Goal: Task Accomplishment & Management: Manage account settings

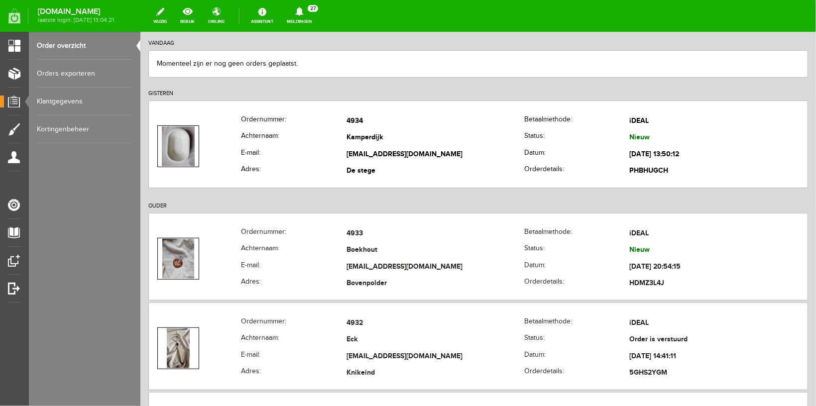
click at [312, 9] on icon at bounding box center [299, 11] width 25 height 9
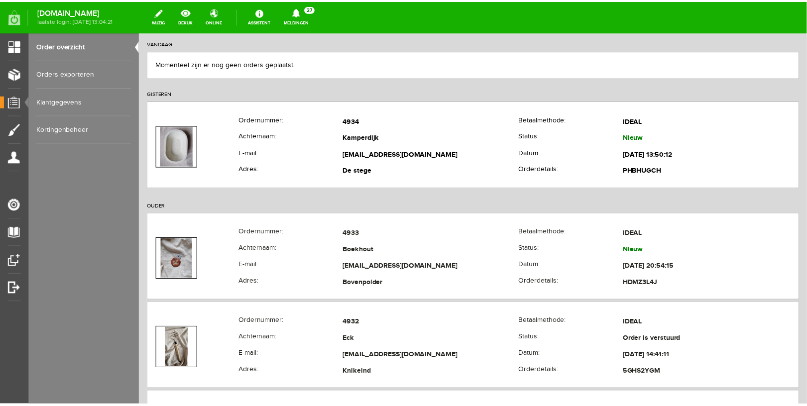
scroll to position [106, 0]
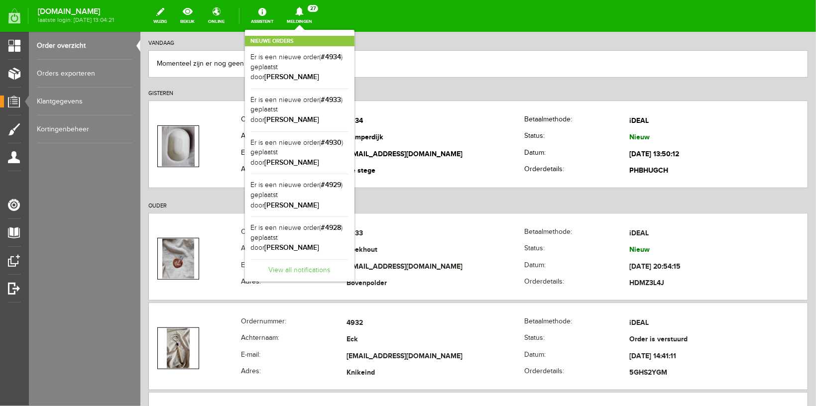
click at [314, 259] on link "View all notifications" at bounding box center [300, 267] width 98 height 16
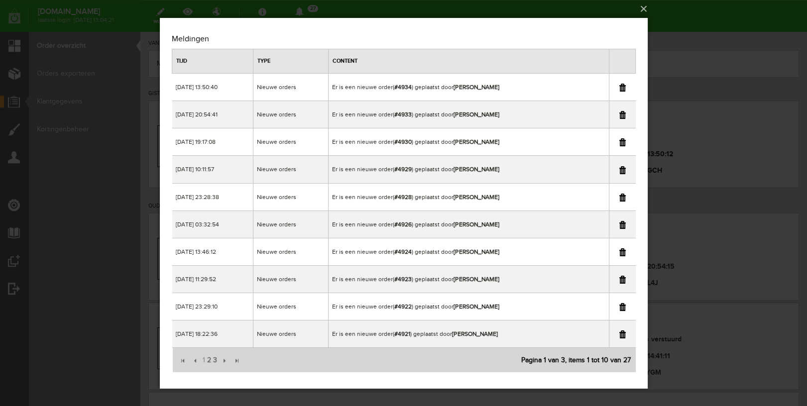
scroll to position [3, 0]
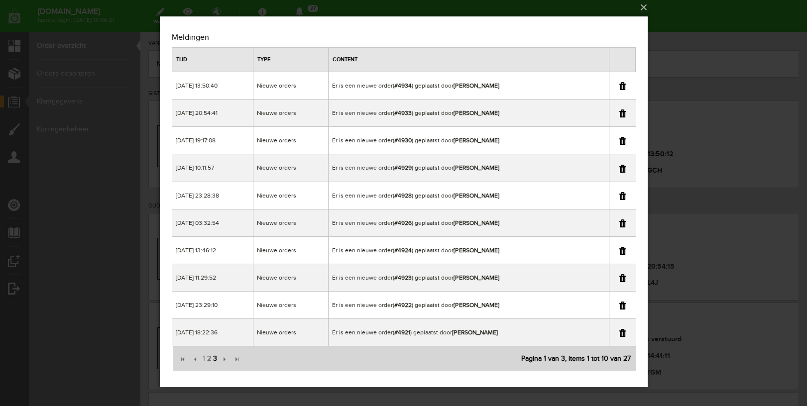
click at [215, 357] on span "3" at bounding box center [215, 359] width 6 height 20
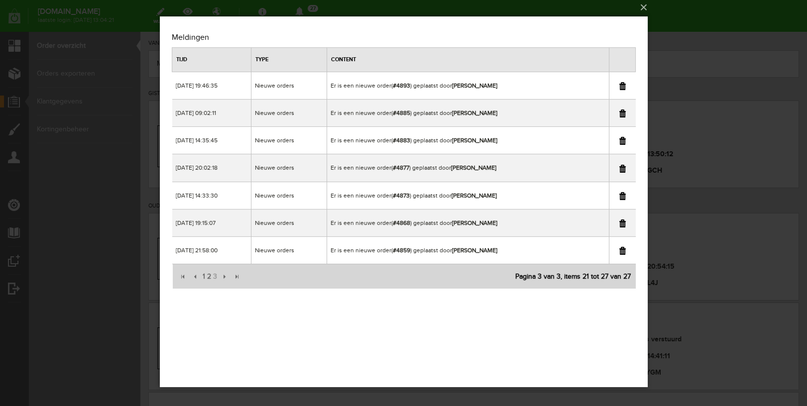
scroll to position [0, 0]
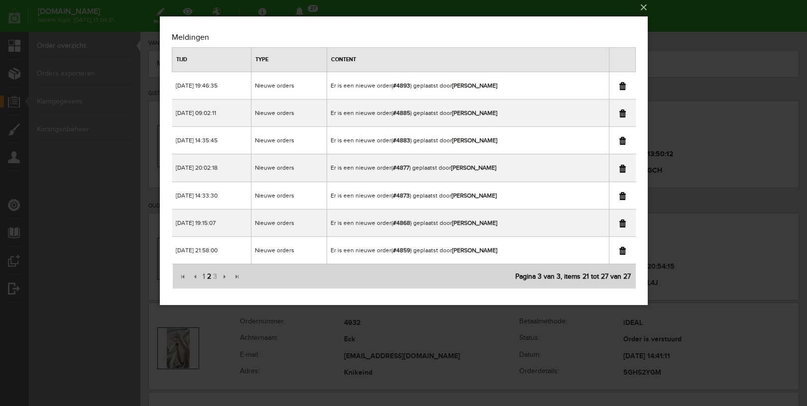
click at [209, 276] on span "2" at bounding box center [209, 277] width 6 height 20
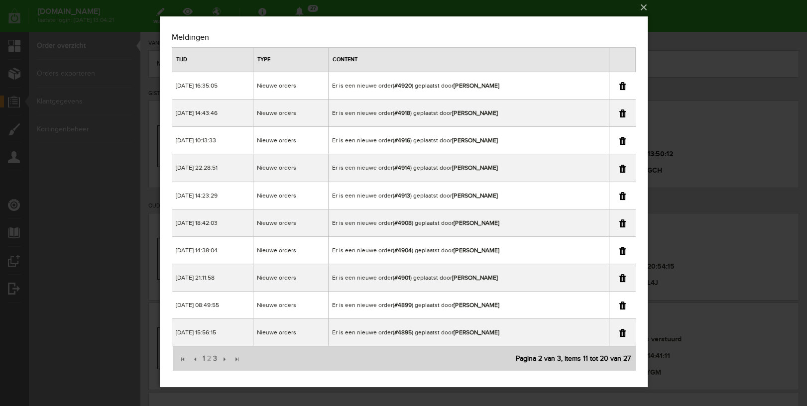
click at [737, 59] on div "×" at bounding box center [403, 200] width 807 height 406
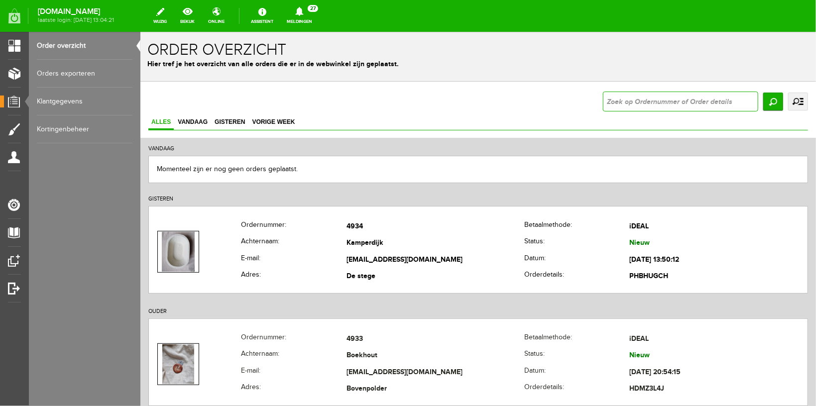
click at [613, 100] on input "text" at bounding box center [679, 101] width 155 height 20
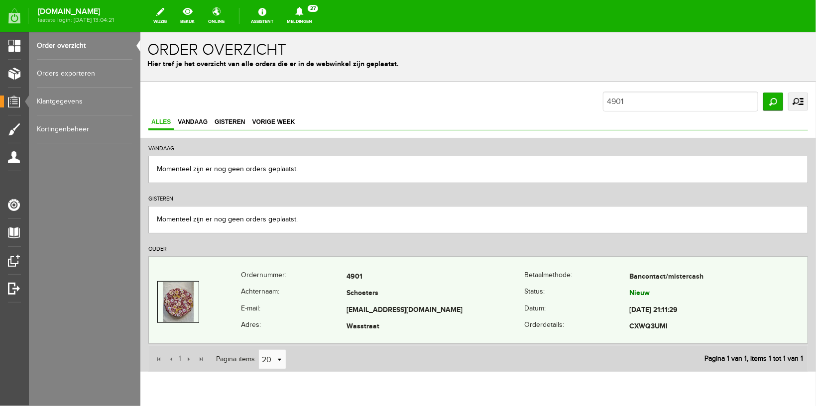
click at [307, 291] on th "Achternaam:" at bounding box center [293, 293] width 106 height 17
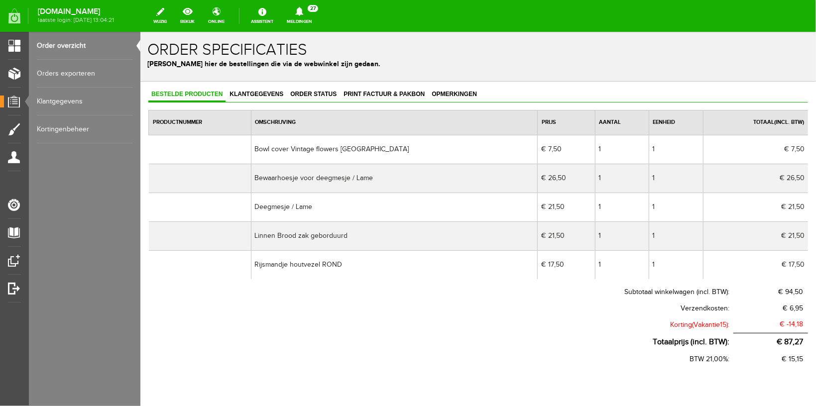
click at [58, 46] on link "Order overzicht" at bounding box center [85, 46] width 96 height 28
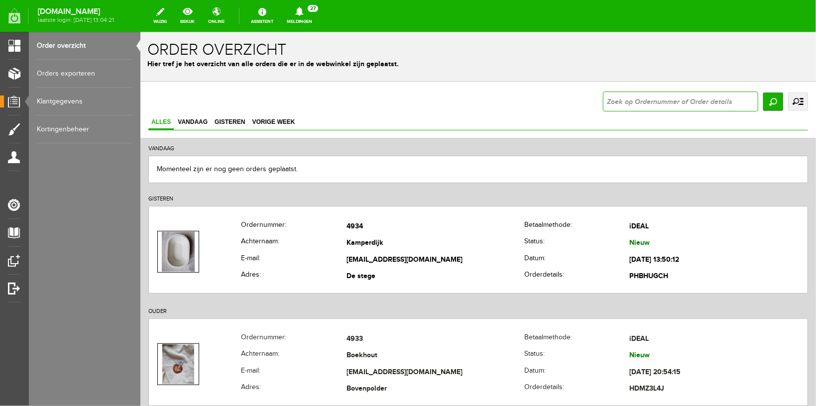
click at [616, 99] on input "text" at bounding box center [679, 101] width 155 height 20
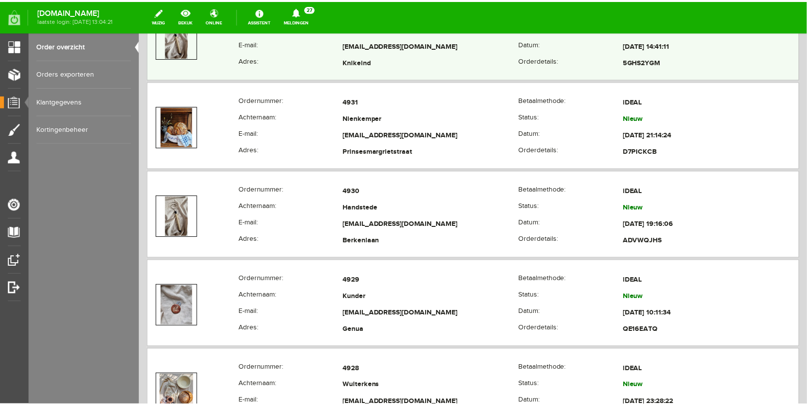
scroll to position [422, 0]
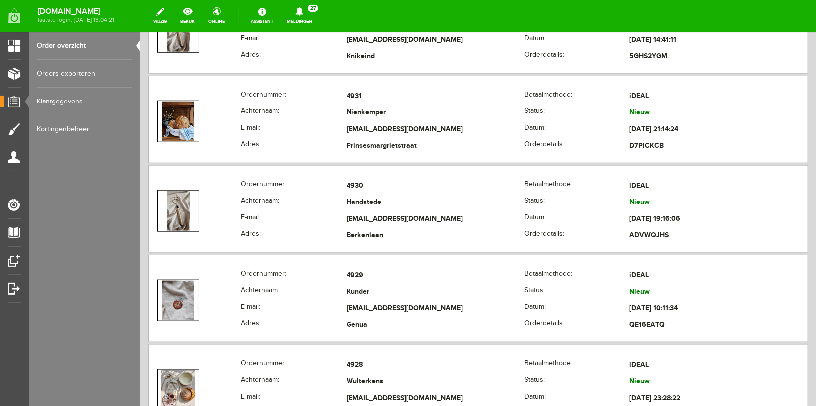
click at [315, 21] on link "Meldingen 27 Nieuwe orders Er is een nieuwe order( #4934 ) geplaatst door [PERS…" at bounding box center [299, 16] width 37 height 22
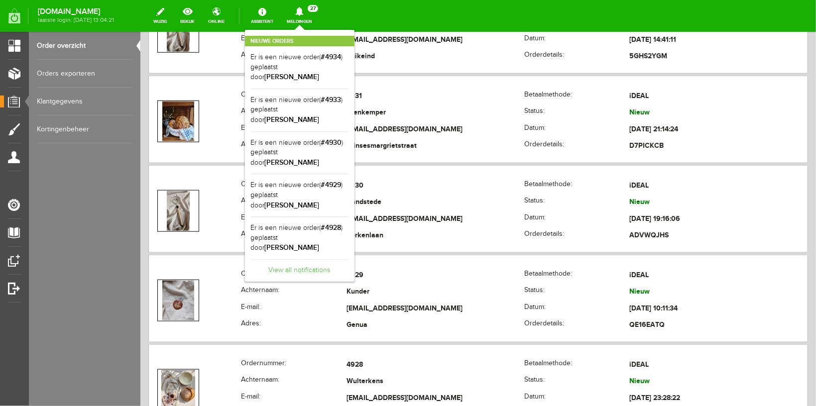
click at [296, 259] on link "View all notifications" at bounding box center [300, 267] width 98 height 16
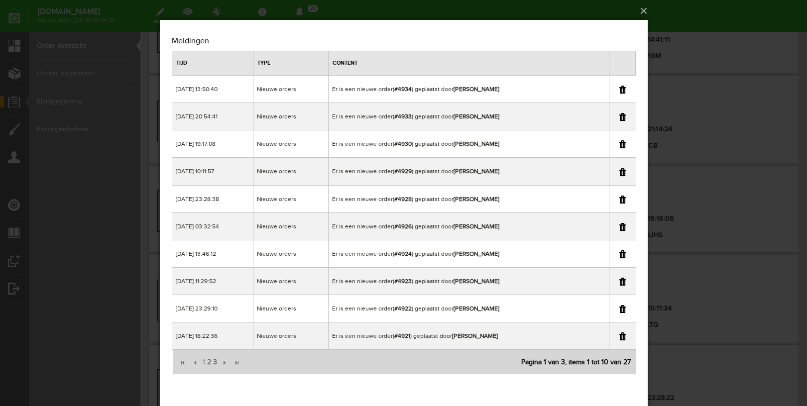
scroll to position [0, 0]
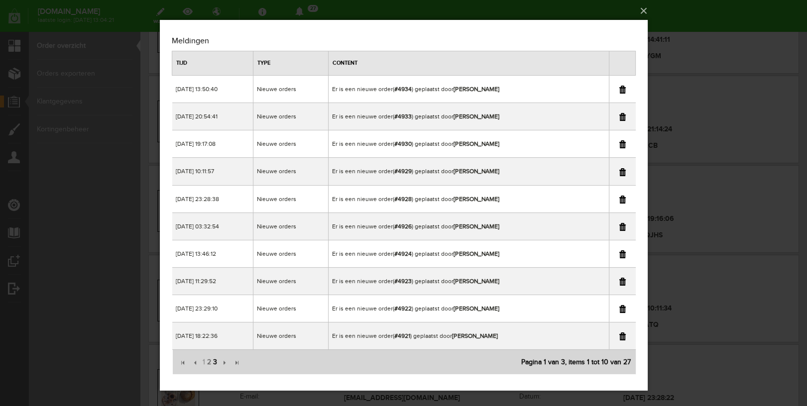
click at [216, 360] on span "3" at bounding box center [215, 362] width 6 height 20
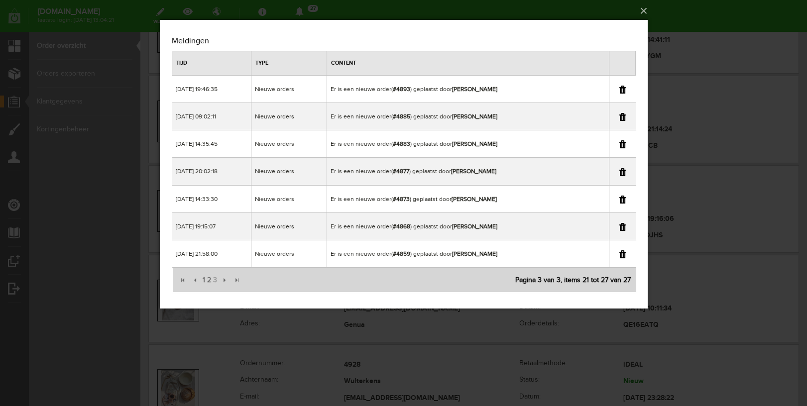
click at [727, 23] on div "×" at bounding box center [403, 203] width 807 height 406
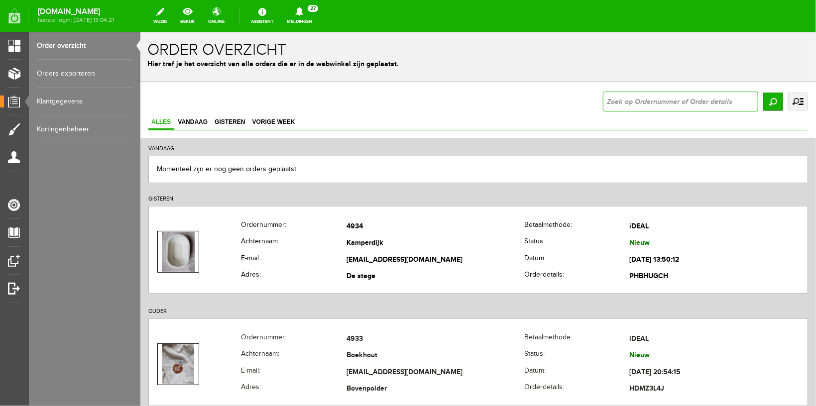
click at [629, 108] on input "text" at bounding box center [679, 101] width 155 height 20
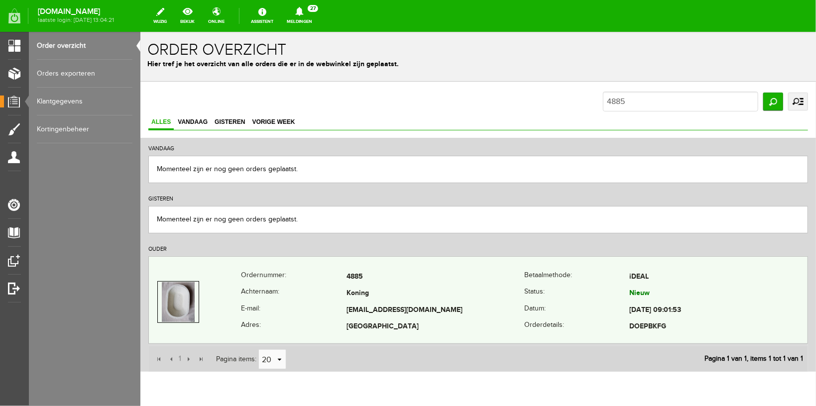
click at [298, 282] on th "Ordernummer:" at bounding box center [293, 276] width 106 height 17
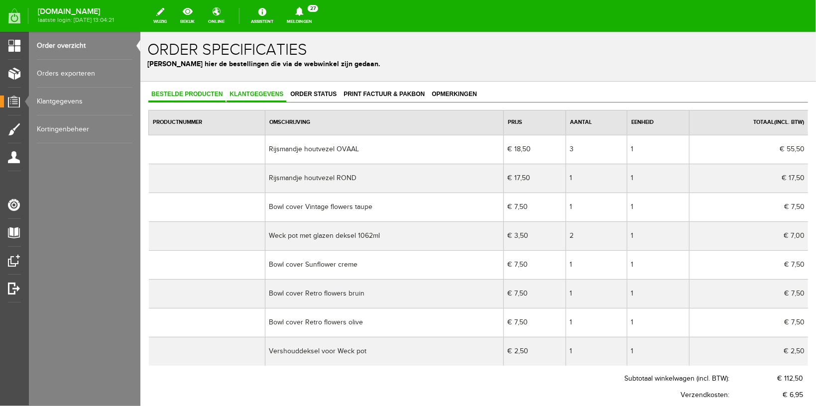
click at [258, 96] on span "Klantgegevens" at bounding box center [256, 93] width 60 height 7
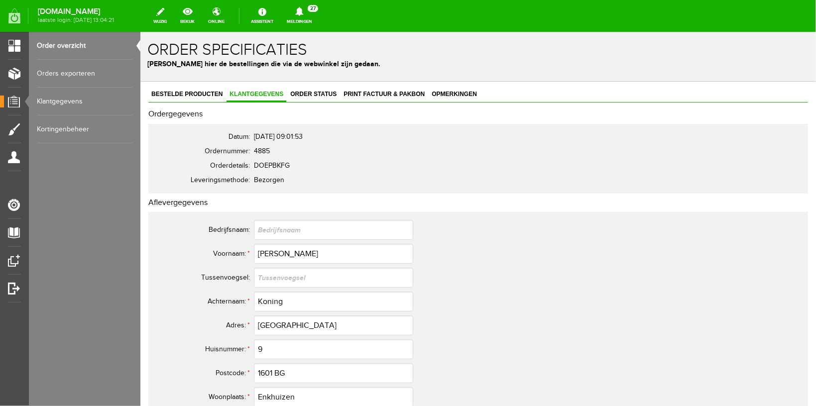
click at [302, 17] on link "Meldingen 27 Nieuwe orders Er is een nieuwe order( #4934 ) geplaatst door [PERS…" at bounding box center [299, 16] width 37 height 22
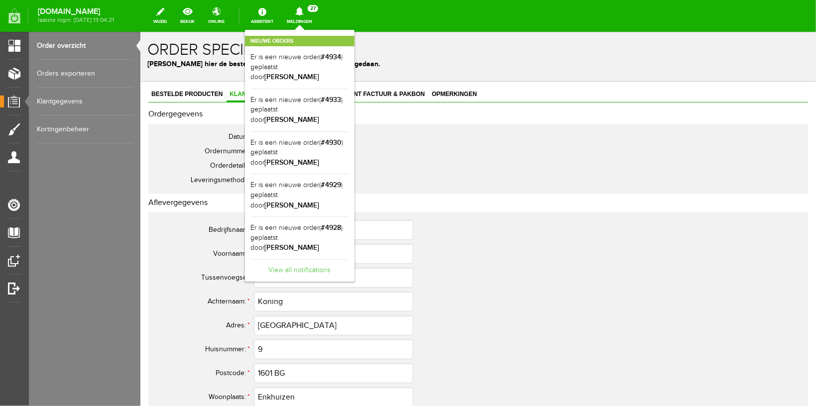
click at [297, 259] on link "View all notifications" at bounding box center [300, 267] width 98 height 16
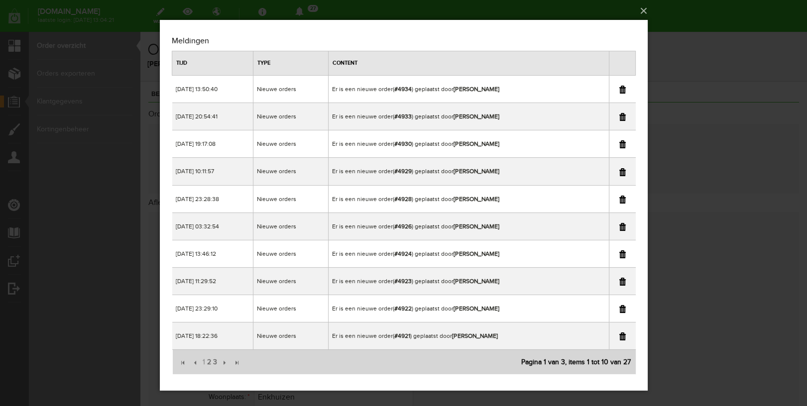
scroll to position [3, 0]
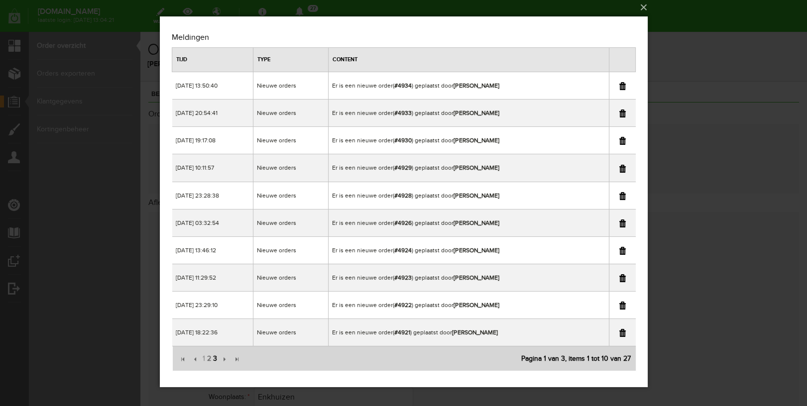
click at [214, 360] on span "3" at bounding box center [215, 359] width 6 height 20
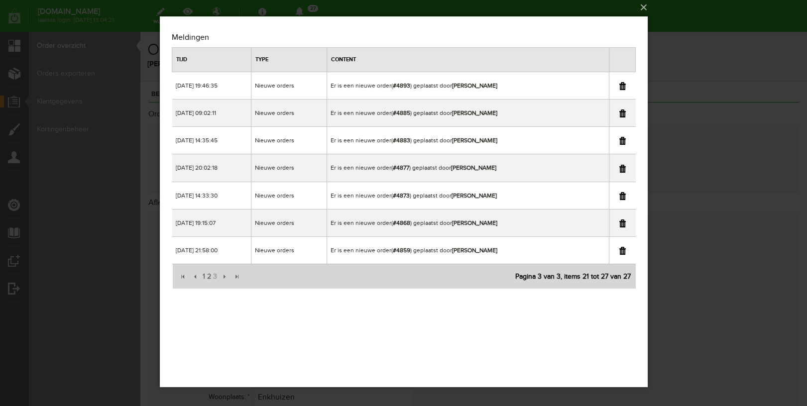
scroll to position [0, 0]
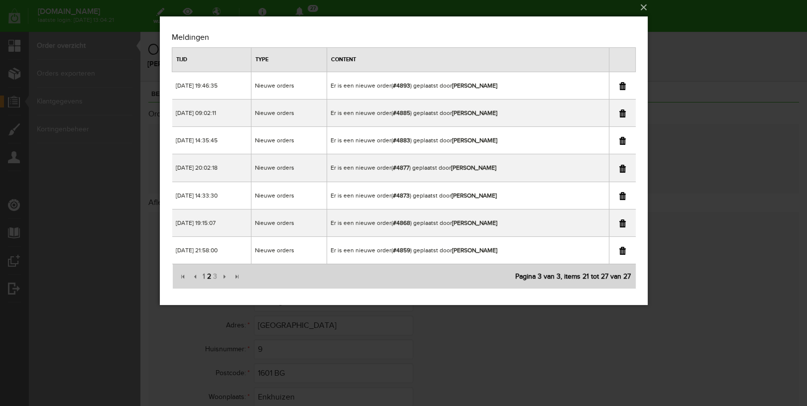
click at [209, 278] on span "2" at bounding box center [209, 277] width 6 height 20
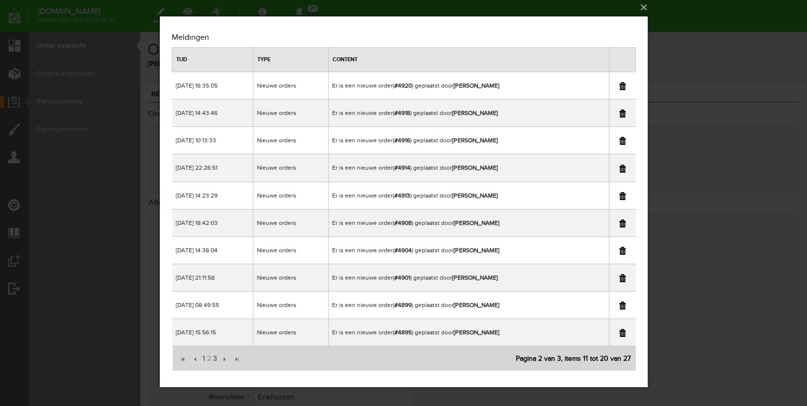
click at [721, 32] on div "×" at bounding box center [403, 200] width 807 height 406
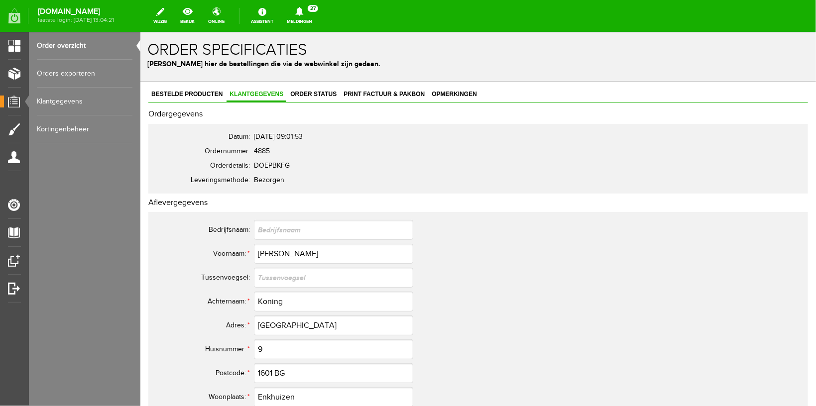
click at [57, 45] on link "Order overzicht" at bounding box center [85, 46] width 96 height 28
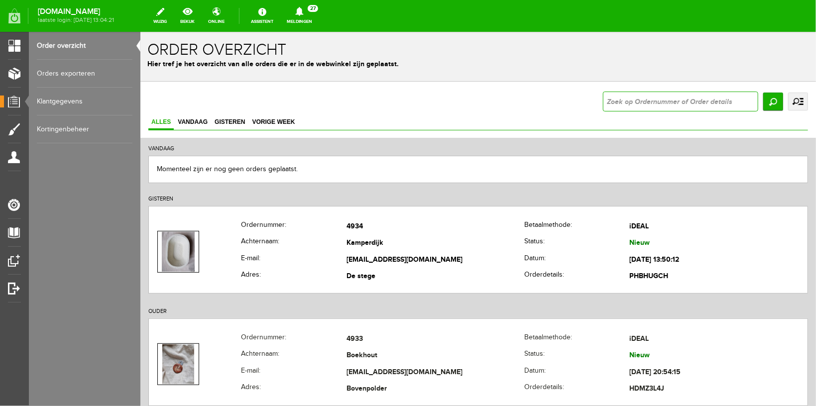
click at [649, 101] on input "text" at bounding box center [679, 101] width 155 height 20
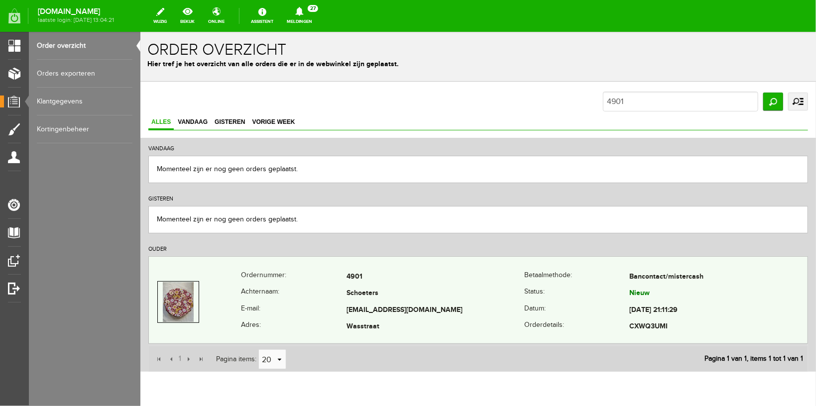
click at [308, 290] on th "Achternaam:" at bounding box center [293, 293] width 106 height 17
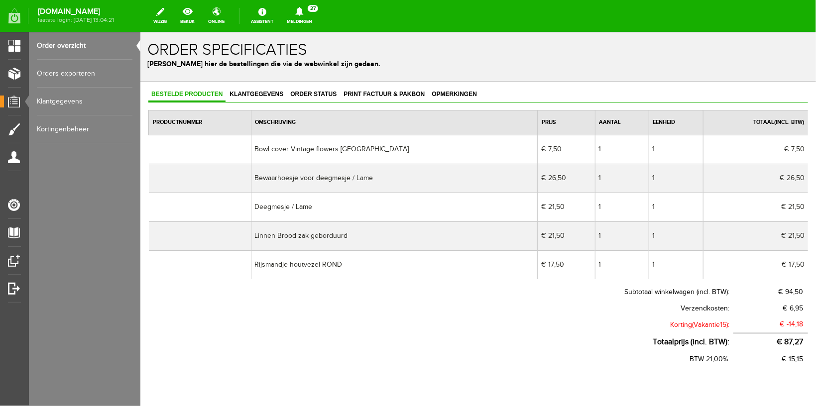
click at [58, 44] on link "Order overzicht" at bounding box center [85, 46] width 96 height 28
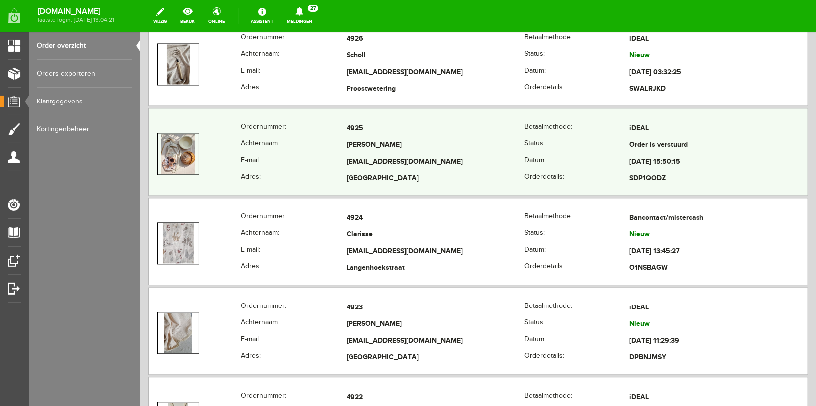
scroll to position [950, 0]
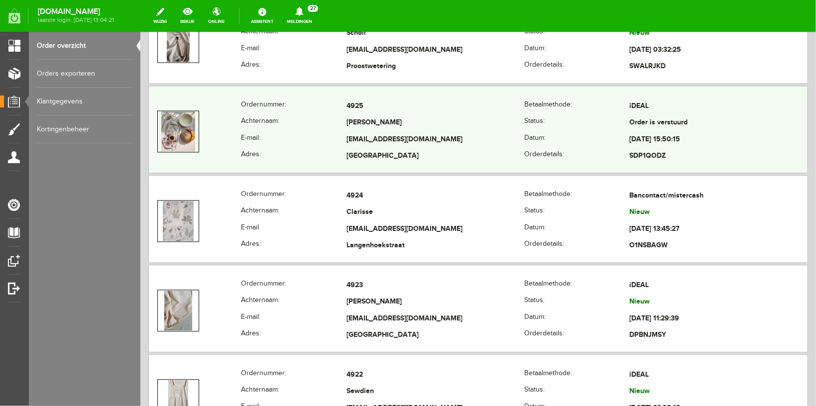
click at [296, 148] on th "Adres:" at bounding box center [293, 156] width 106 height 17
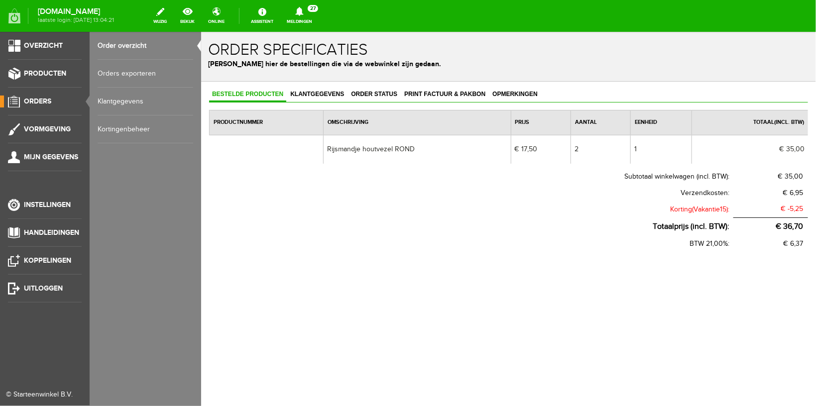
click at [111, 48] on link "Order overzicht" at bounding box center [146, 46] width 96 height 28
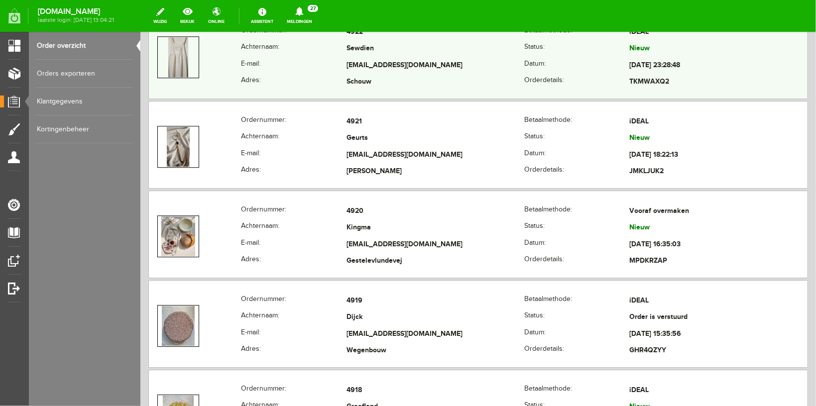
scroll to position [1319, 0]
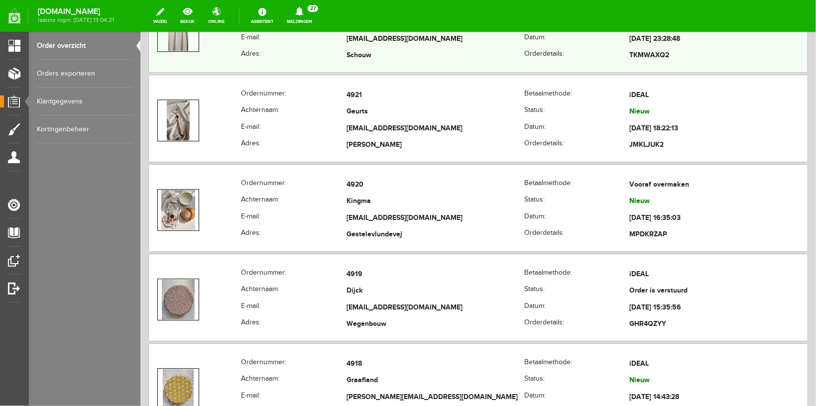
click at [274, 107] on th "Achternaam:" at bounding box center [293, 112] width 106 height 17
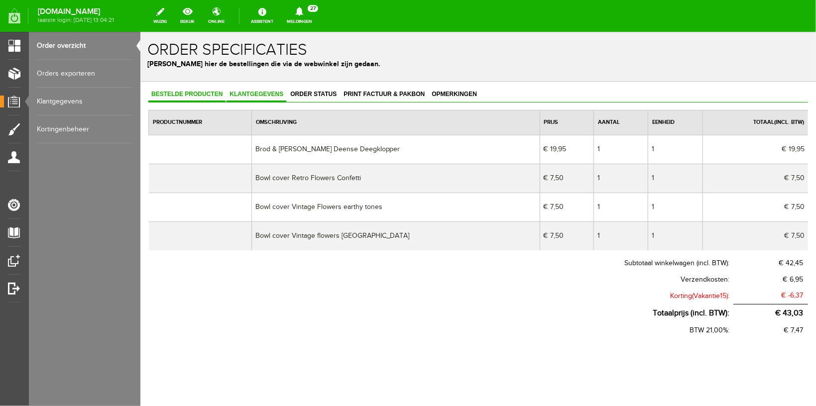
click at [277, 97] on link "Klantgegevens" at bounding box center [256, 94] width 60 height 14
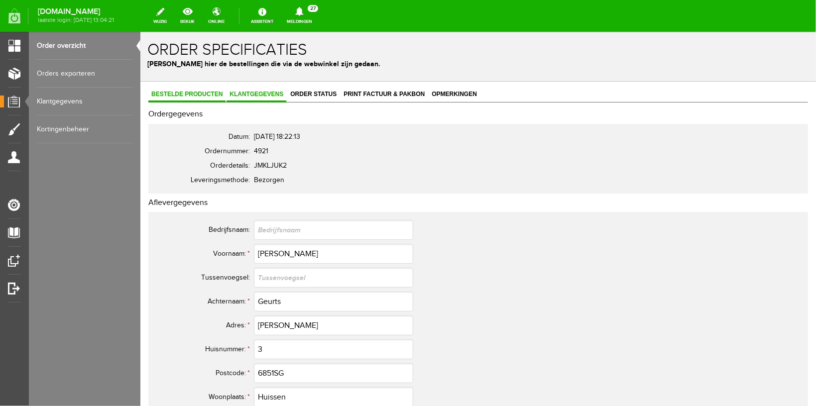
click at [180, 95] on span "Bestelde producten" at bounding box center [186, 93] width 77 height 7
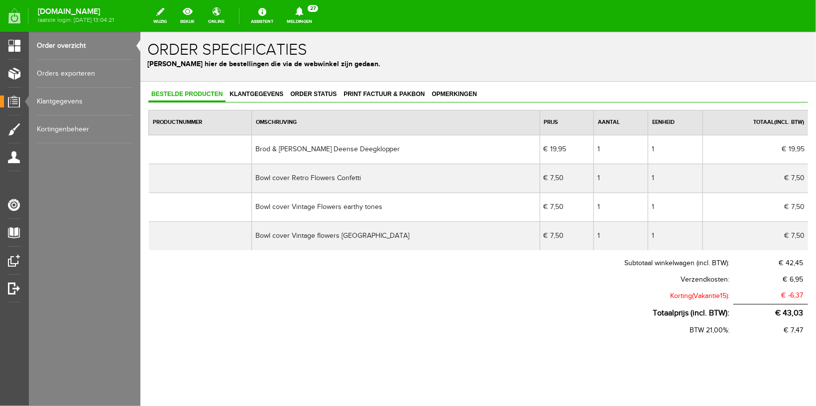
click at [312, 25] on link "Meldingen 27 Nieuwe orders Er is een nieuwe order( #4934 ) geplaatst door [PERS…" at bounding box center [299, 16] width 37 height 22
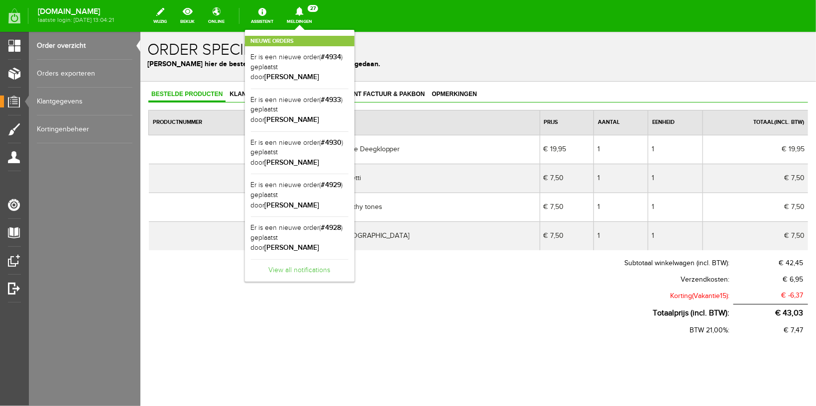
click at [293, 259] on link "View all notifications" at bounding box center [300, 267] width 98 height 16
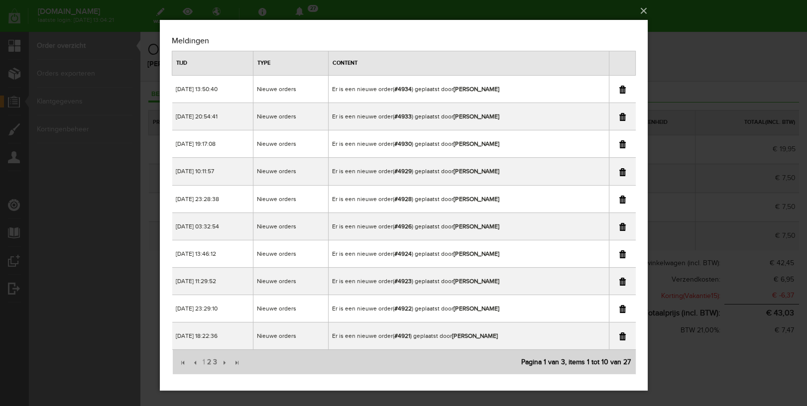
scroll to position [3, 0]
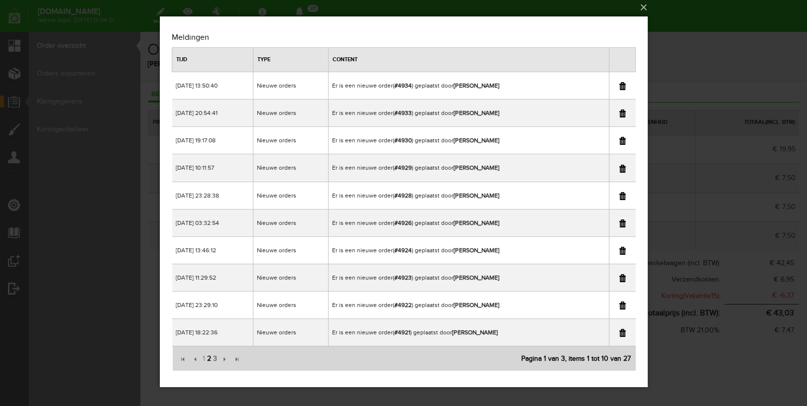
click at [207, 356] on span "2" at bounding box center [209, 359] width 6 height 20
click at [215, 362] on span "3" at bounding box center [215, 359] width 6 height 20
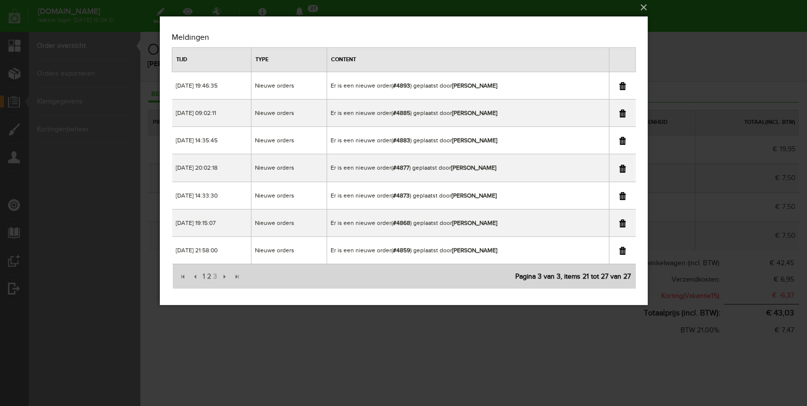
click at [734, 8] on div "×" at bounding box center [403, 200] width 807 height 406
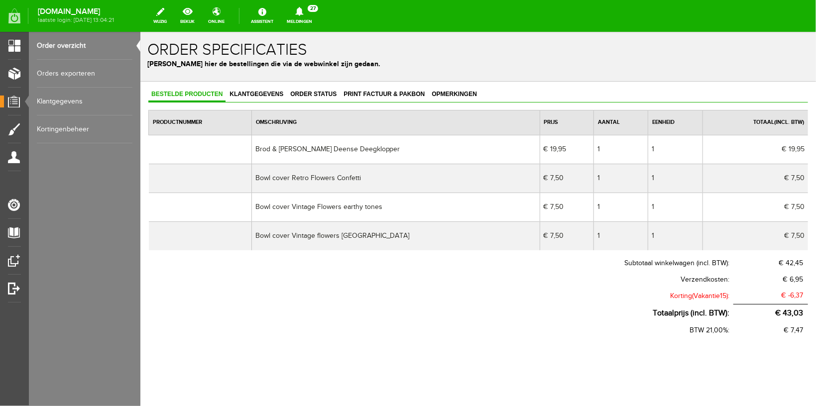
click at [69, 44] on link "Order overzicht" at bounding box center [85, 46] width 96 height 28
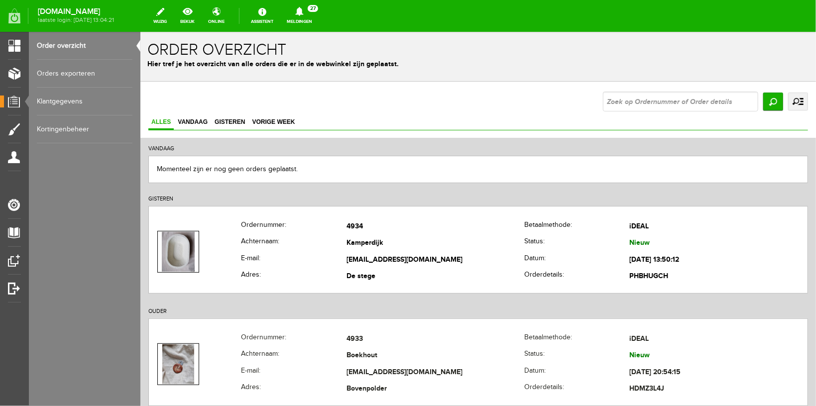
click at [614, 95] on input "text" at bounding box center [679, 101] width 155 height 20
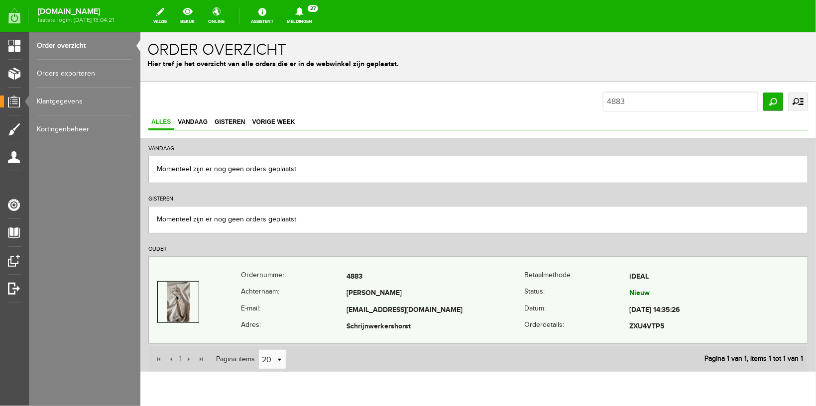
click at [315, 296] on th "Achternaam:" at bounding box center [293, 293] width 106 height 17
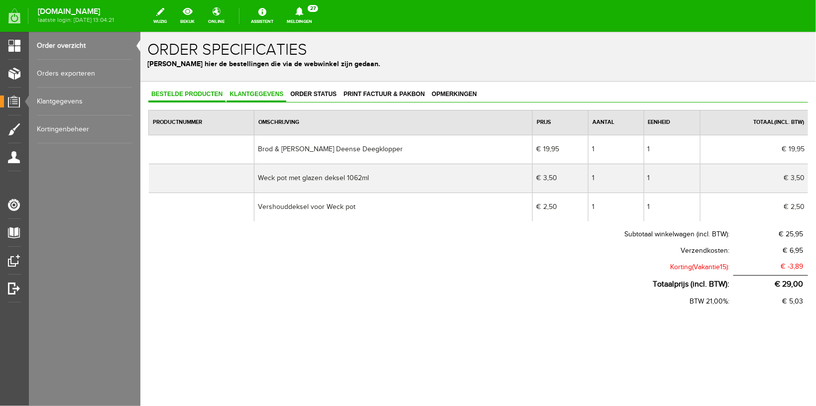
click at [265, 90] on link "Klantgegevens" at bounding box center [256, 94] width 60 height 14
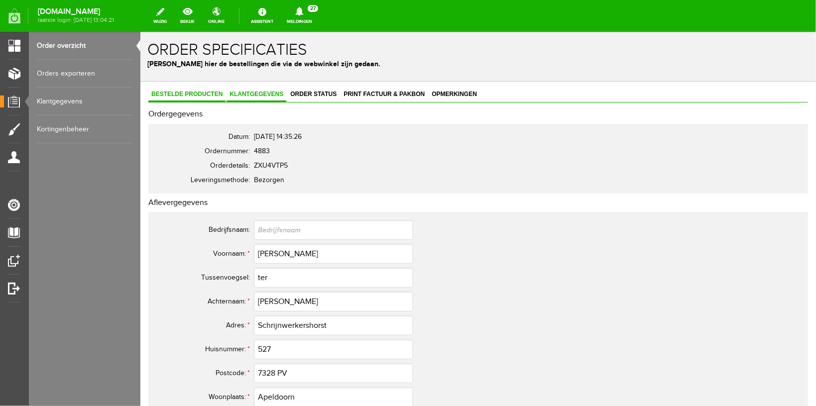
click at [187, 92] on span "Bestelde producten" at bounding box center [186, 93] width 77 height 7
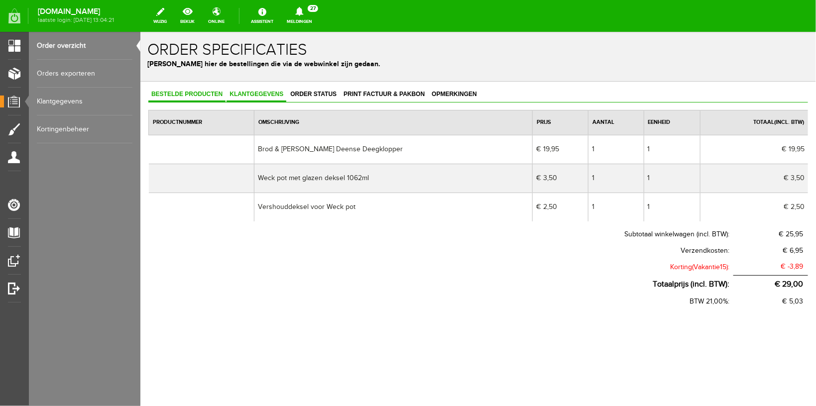
click at [250, 94] on span "Klantgegevens" at bounding box center [256, 93] width 60 height 7
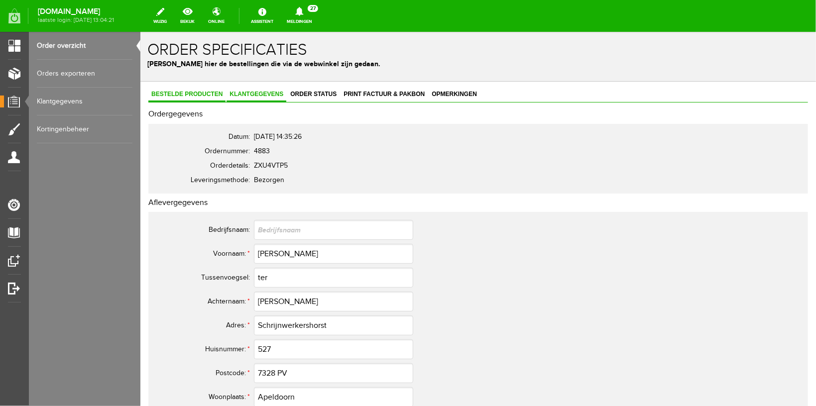
click at [197, 94] on span "Bestelde producten" at bounding box center [186, 93] width 77 height 7
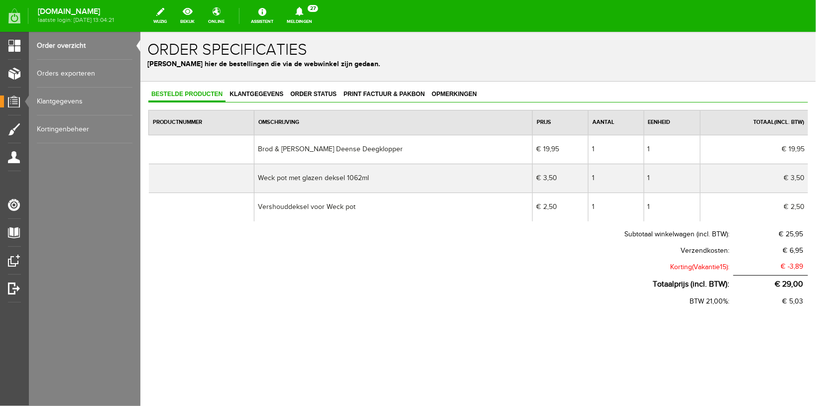
click at [93, 45] on link "Order overzicht" at bounding box center [85, 46] width 96 height 28
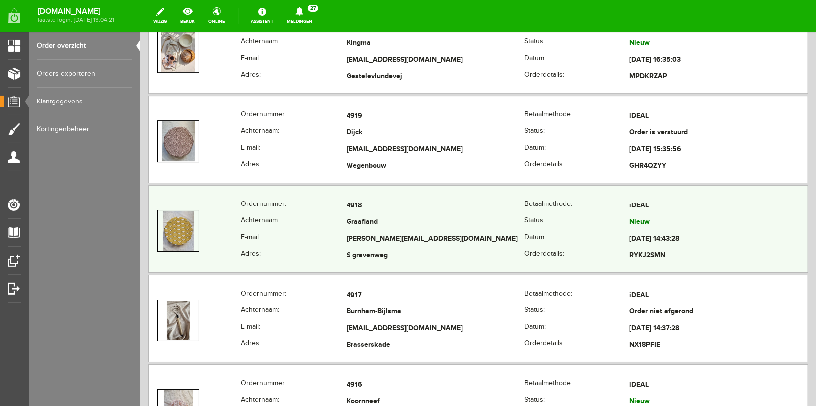
scroll to position [1530, 0]
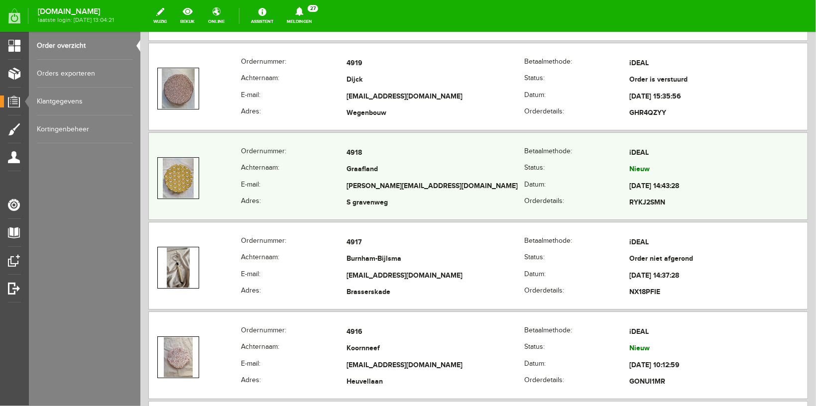
click at [277, 169] on th "Achternaam:" at bounding box center [293, 169] width 106 height 17
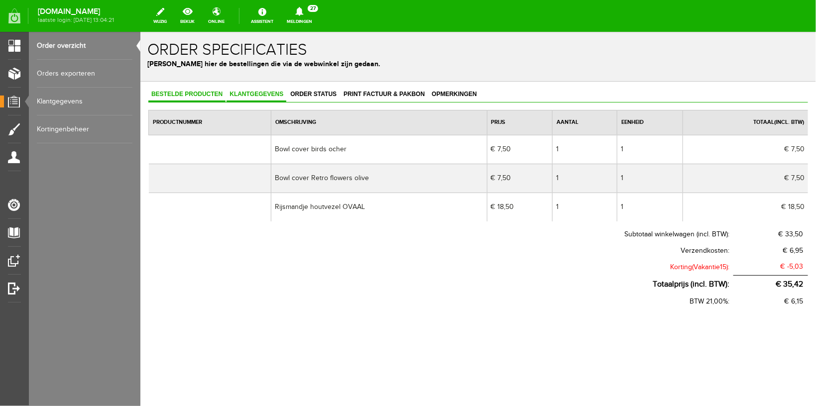
click at [277, 96] on span "Klantgegevens" at bounding box center [256, 93] width 60 height 7
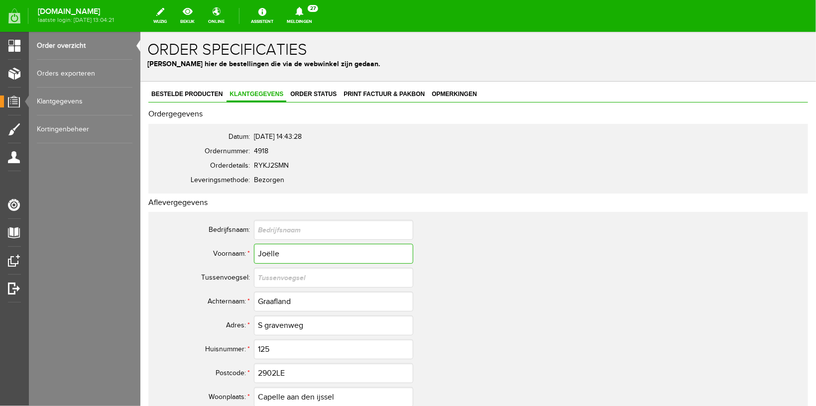
drag, startPoint x: 270, startPoint y: 254, endPoint x: 178, endPoint y: 248, distance: 92.3
click at [253, 249] on input "Joëlle" at bounding box center [332, 253] width 159 height 20
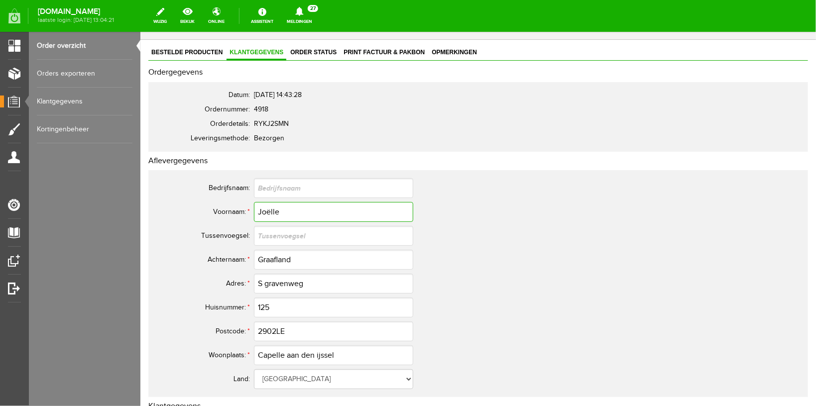
scroll to position [106, 0]
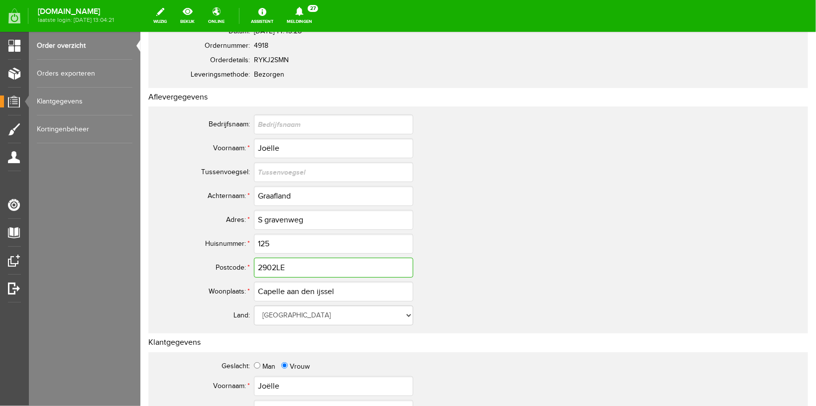
drag, startPoint x: 303, startPoint y: 261, endPoint x: 154, endPoint y: 243, distance: 150.0
click at [253, 257] on input "2902LE" at bounding box center [332, 267] width 159 height 20
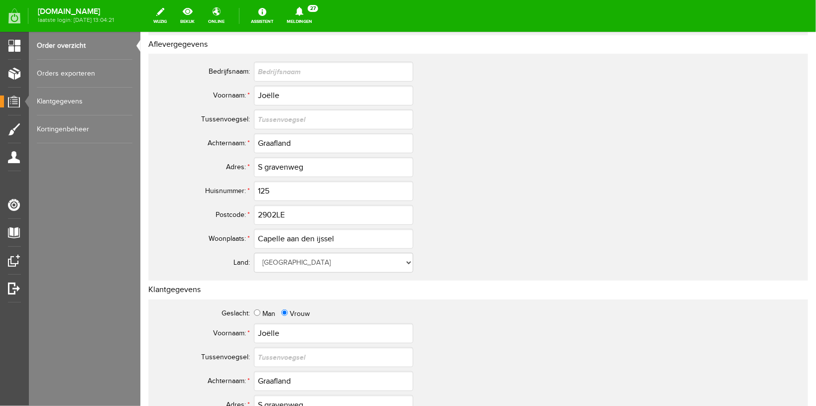
scroll to position [0, 0]
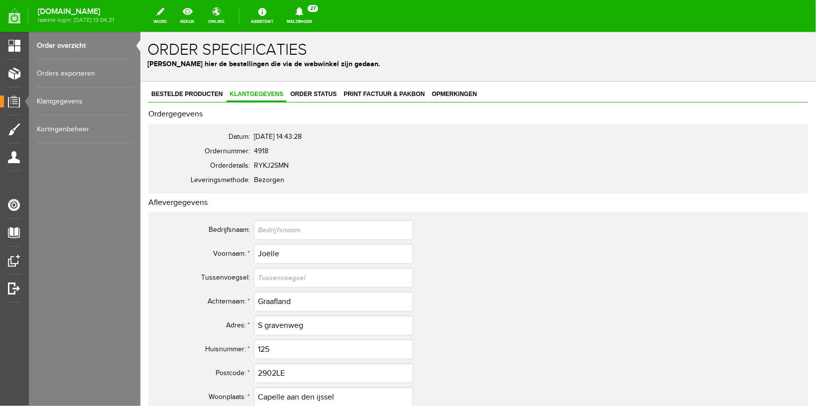
click at [76, 46] on link "Order overzicht" at bounding box center [85, 46] width 96 height 28
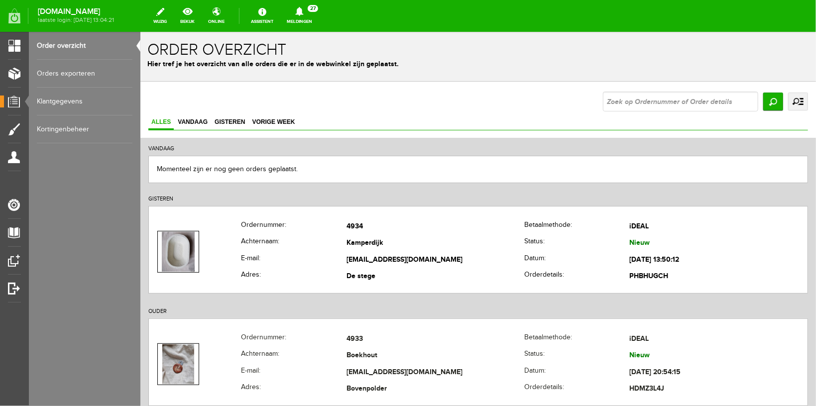
click at [316, 24] on link "Meldingen 27 Nieuwe orders Er is een nieuwe order( #4934 ) geplaatst door [PERS…" at bounding box center [299, 16] width 37 height 22
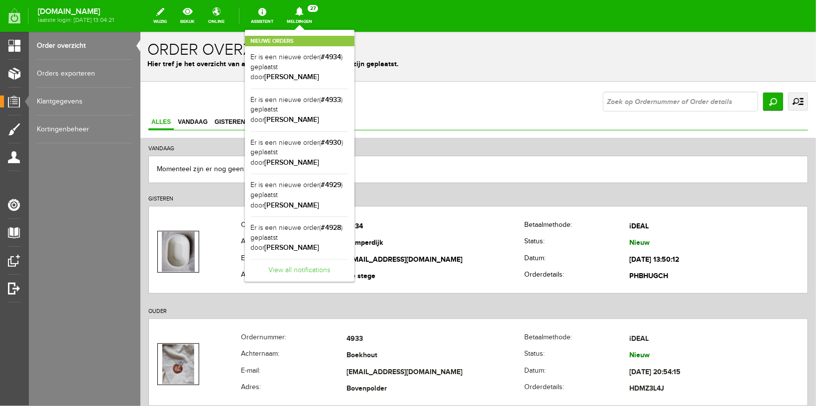
click at [295, 259] on link "View all notifications" at bounding box center [300, 267] width 98 height 16
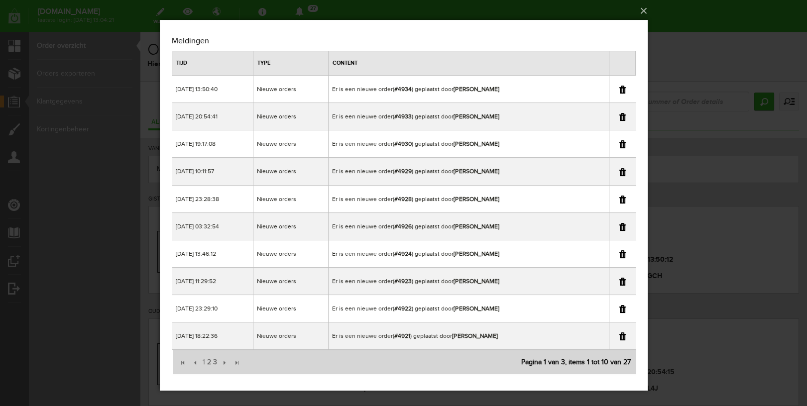
click at [691, 19] on div "×" at bounding box center [403, 203] width 807 height 406
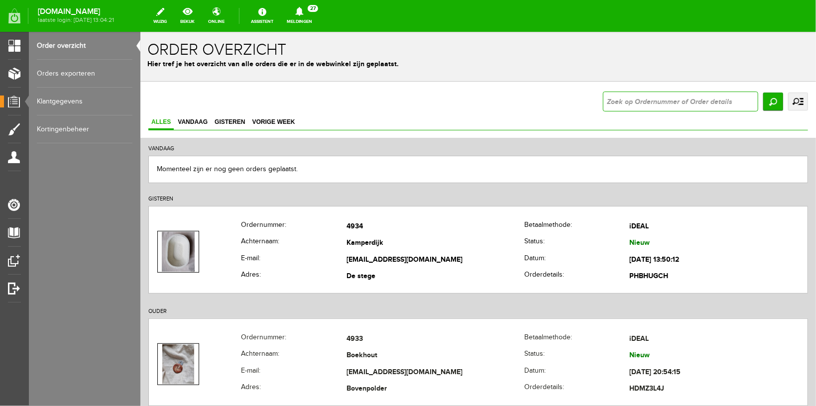
click at [617, 101] on input "text" at bounding box center [679, 101] width 155 height 20
type input "[PERSON_NAME]"
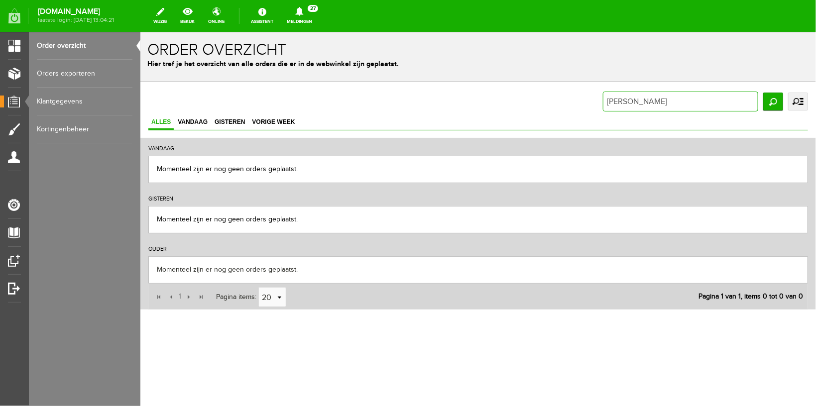
drag, startPoint x: 642, startPoint y: 103, endPoint x: 483, endPoint y: 104, distance: 158.8
click at [483, 104] on div "[PERSON_NAME] uitgebreid zoeken Status Order niet afgerond Nieuw" at bounding box center [478, 101] width 660 height 20
type input "jessic"
drag, startPoint x: 647, startPoint y: 100, endPoint x: 465, endPoint y: 90, distance: 181.5
click at [602, 92] on input "jessic" at bounding box center [679, 101] width 155 height 20
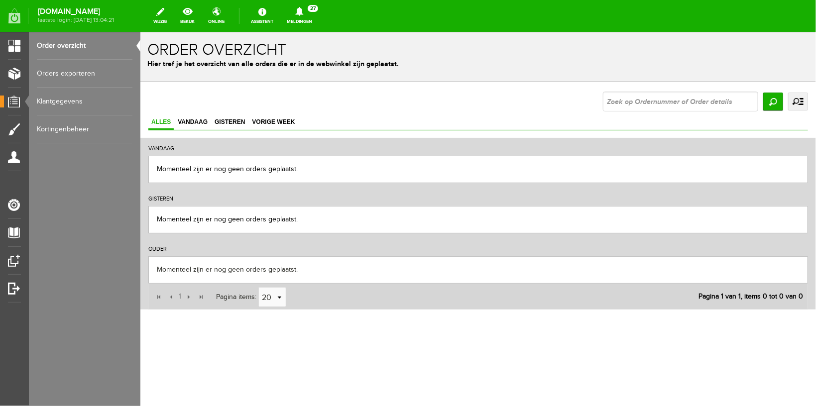
click at [308, 18] on link "Meldingen 27 Nieuwe orders Er is een nieuwe order( #4934 ) geplaatst door [PERS…" at bounding box center [299, 16] width 37 height 22
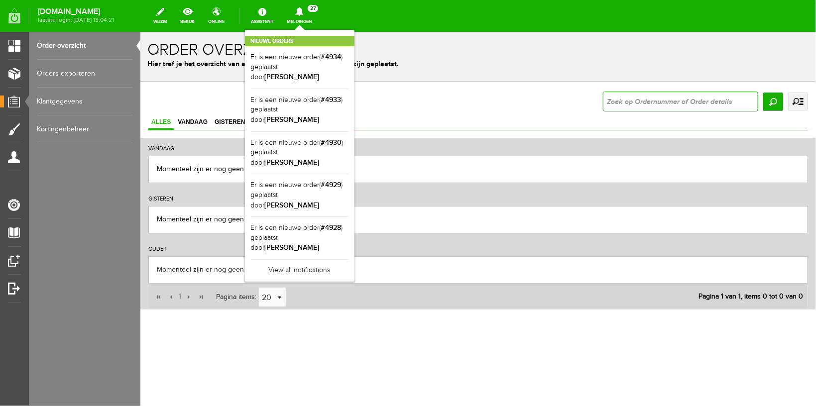
click at [652, 98] on input "text" at bounding box center [679, 101] width 155 height 20
type input "4930"
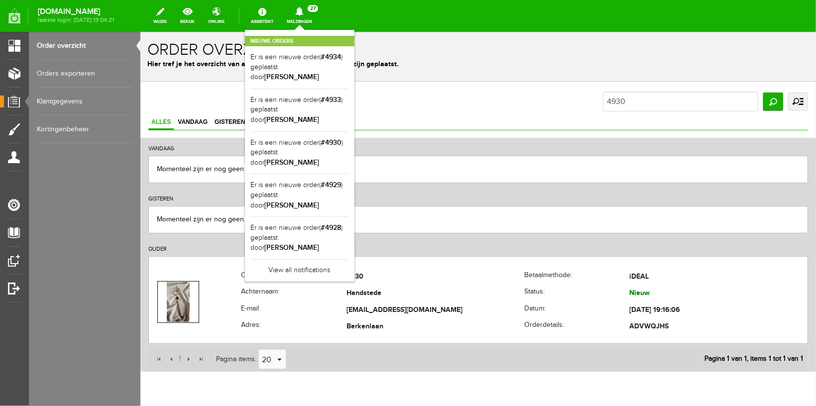
click at [311, 30] on div "Nieuwe orders Er is een nieuwe order( #4934 ) geplaatst door [PERSON_NAME] Er i…" at bounding box center [300, 156] width 110 height 252
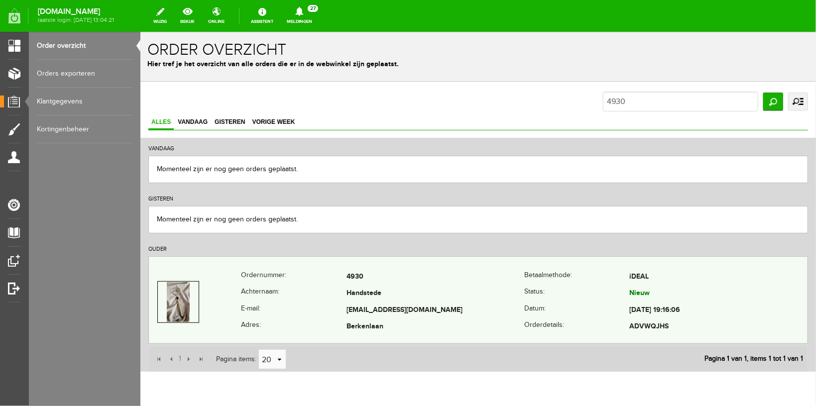
click at [312, 308] on th "E-mail:" at bounding box center [293, 310] width 106 height 17
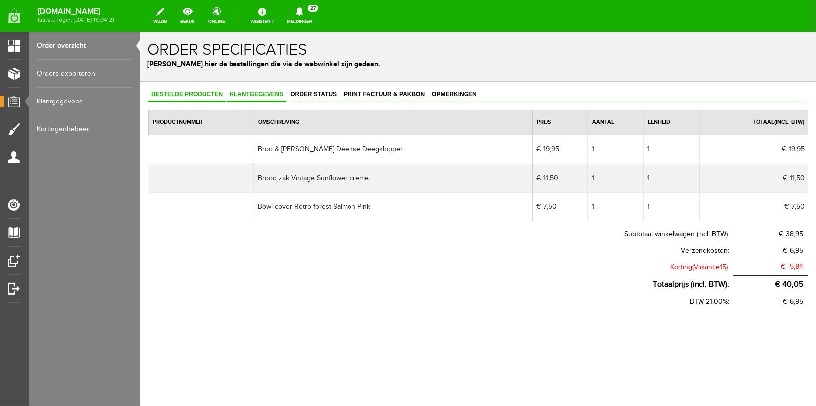
click at [248, 93] on span "Klantgegevens" at bounding box center [256, 93] width 60 height 7
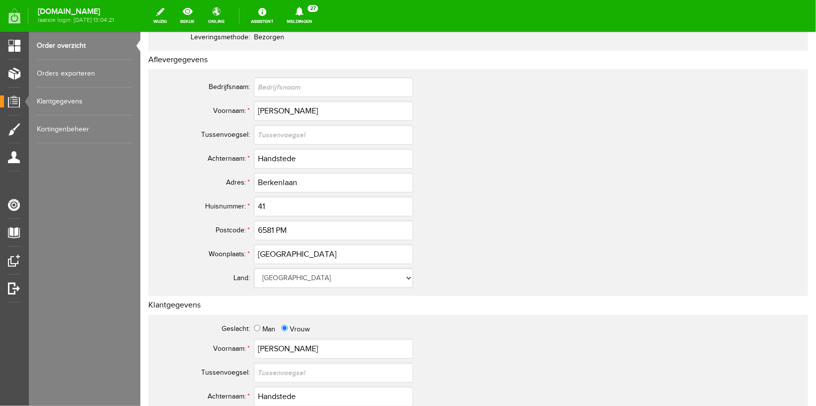
scroll to position [158, 0]
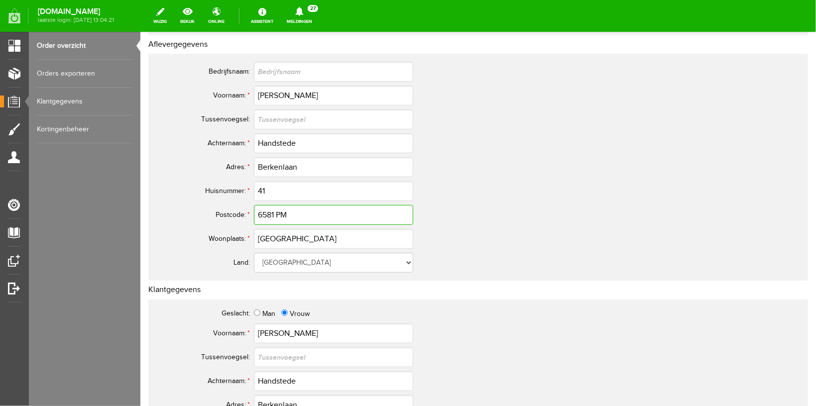
drag, startPoint x: 295, startPoint y: 209, endPoint x: 163, endPoint y: 198, distance: 132.4
click at [144, 203] on div "Bestelde producten Klantgegevens Order status Print factuur & pakbon Opmerkinge…" at bounding box center [478, 364] width 676 height 883
click at [327, 215] on input "6581 PM" at bounding box center [332, 215] width 159 height 20
drag, startPoint x: 327, startPoint y: 215, endPoint x: 259, endPoint y: 246, distance: 74.6
click at [253, 215] on input "6581 PM" at bounding box center [332, 215] width 159 height 20
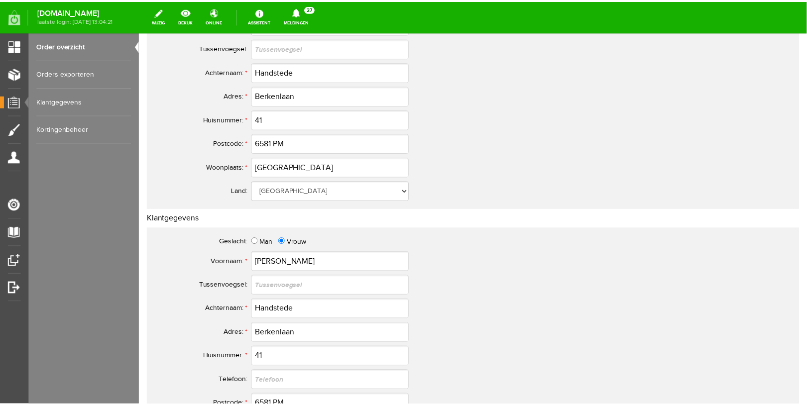
scroll to position [211, 0]
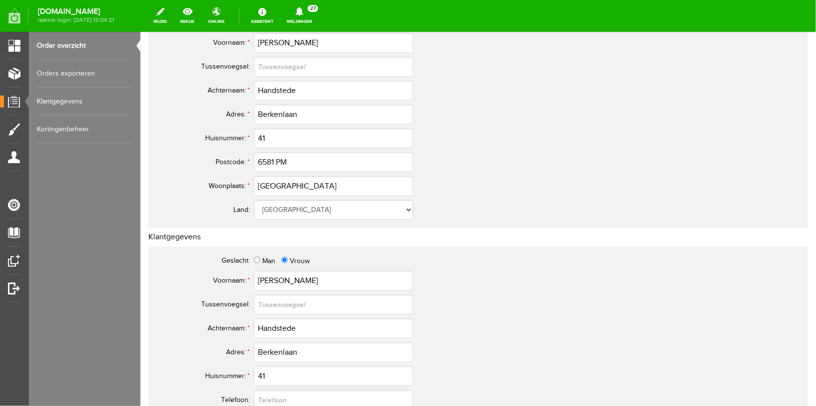
click at [305, 19] on link "Meldingen 27 Nieuwe orders Er is een nieuwe order( #4934 ) geplaatst door [PERS…" at bounding box center [299, 16] width 37 height 22
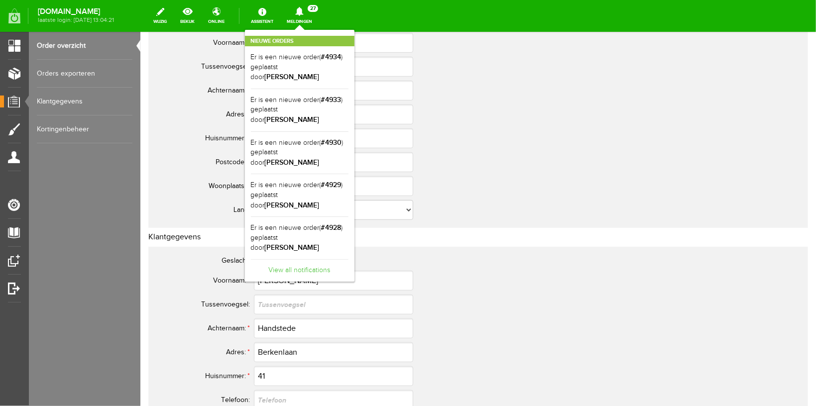
click at [303, 259] on link "View all notifications" at bounding box center [300, 267] width 98 height 16
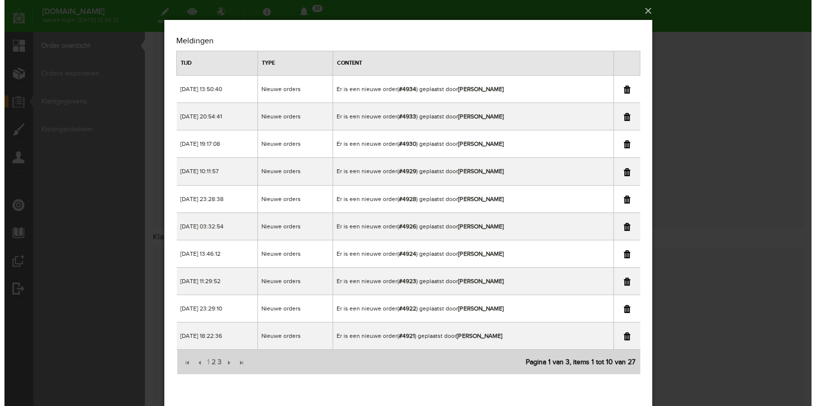
scroll to position [0, 0]
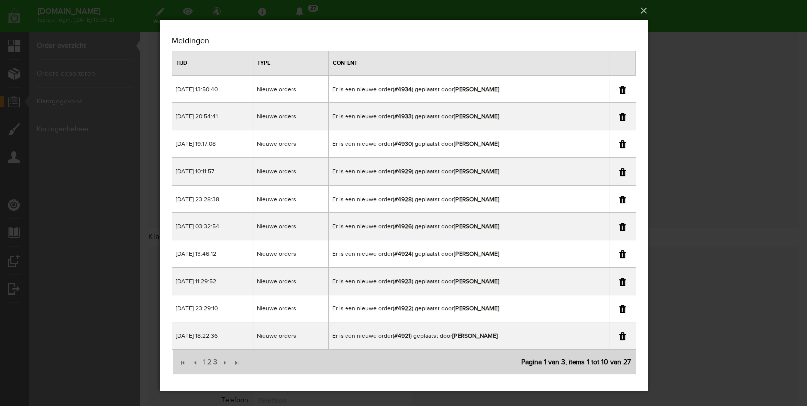
drag, startPoint x: 770, startPoint y: 58, endPoint x: 565, endPoint y: 26, distance: 206.6
click at [770, 58] on div "×" at bounding box center [403, 203] width 807 height 406
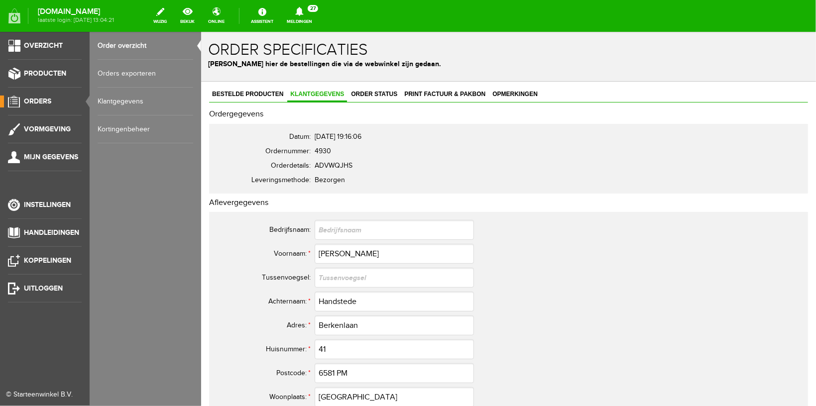
click at [40, 100] on span "Orders" at bounding box center [37, 101] width 27 height 8
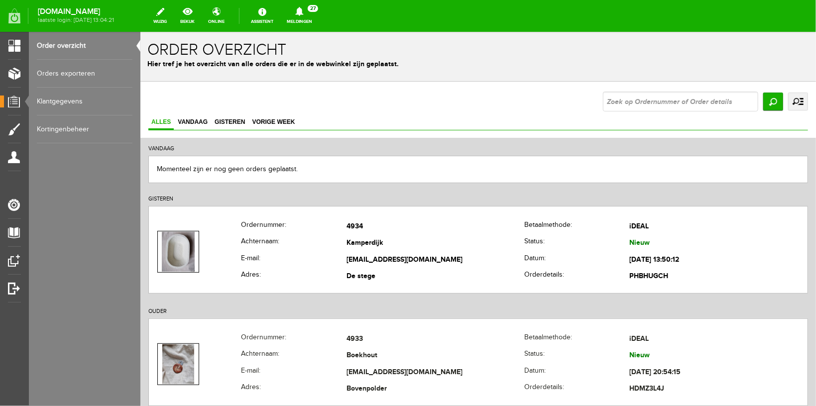
click at [615, 107] on input "text" at bounding box center [679, 101] width 155 height 20
type input "4929"
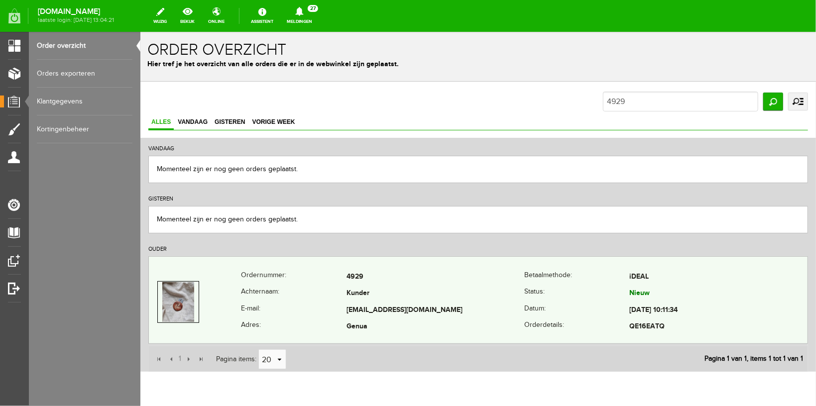
click at [262, 306] on th "E-mail:" at bounding box center [293, 310] width 106 height 17
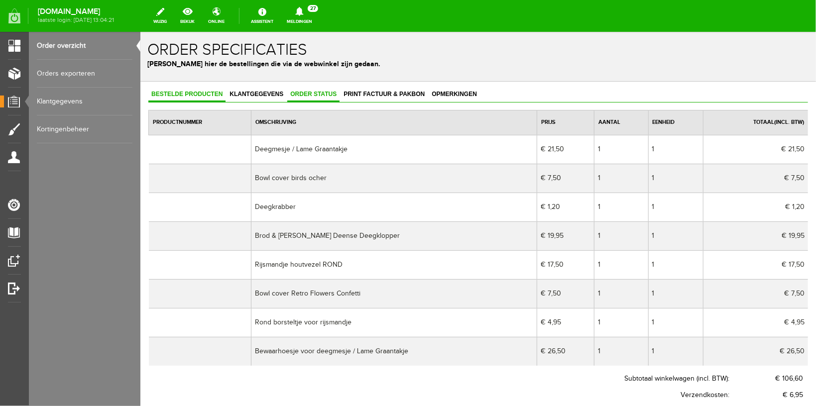
click at [311, 91] on span "Order status" at bounding box center [313, 93] width 52 height 7
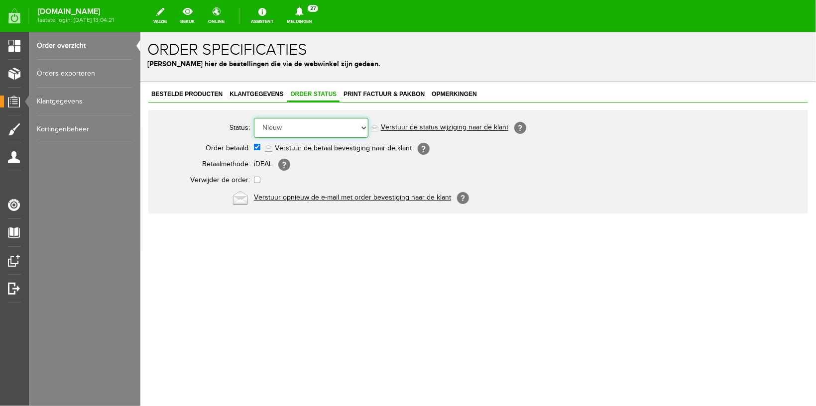
click at [301, 129] on select "Order niet afgerond Nieuw Order in behandeling Wacht op leverancier Wacht op be…" at bounding box center [310, 127] width 114 height 20
select select "14"
click option "Klaar voor verzending" at bounding box center [140, 31] width 0 height 0
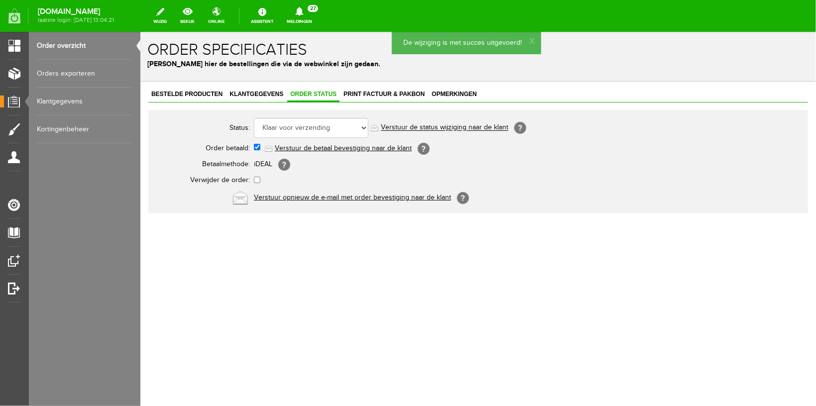
click at [405, 126] on link "Verstuur de status wijziging naar de klant" at bounding box center [443, 127] width 127 height 8
click at [73, 45] on link "Order overzicht" at bounding box center [85, 46] width 96 height 28
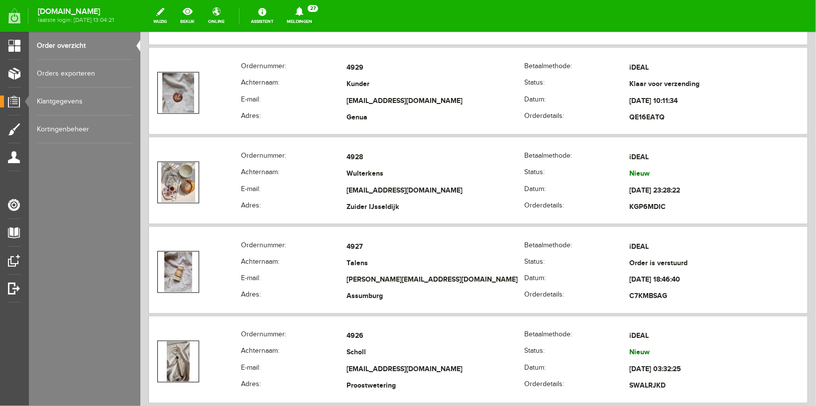
scroll to position [791, 0]
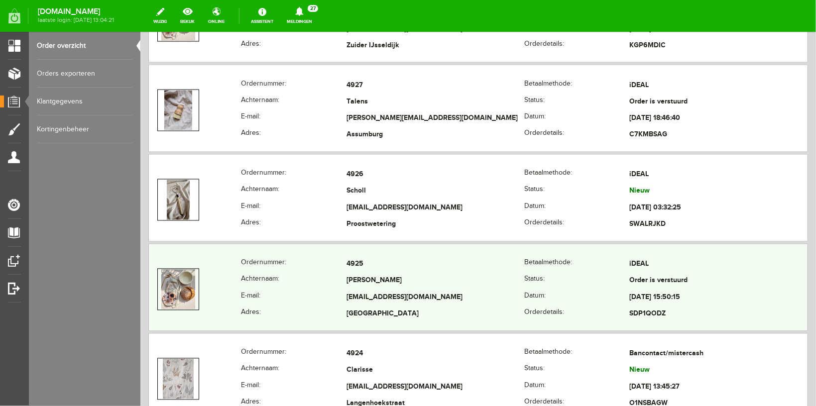
click at [245, 291] on th "E-mail:" at bounding box center [293, 297] width 106 height 17
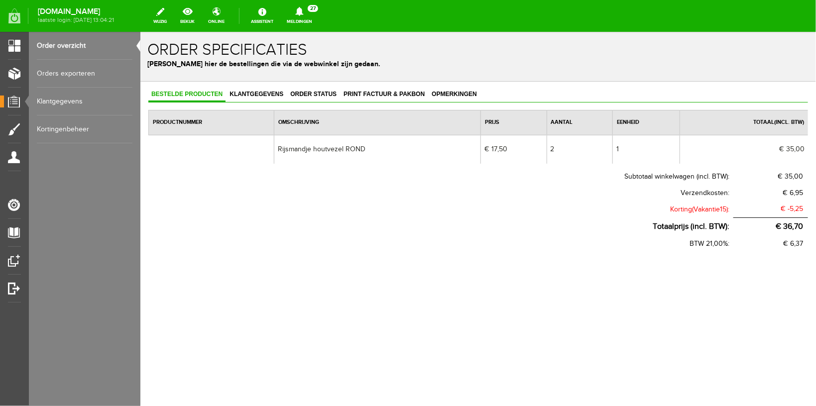
click at [62, 45] on link "Order overzicht" at bounding box center [85, 46] width 96 height 28
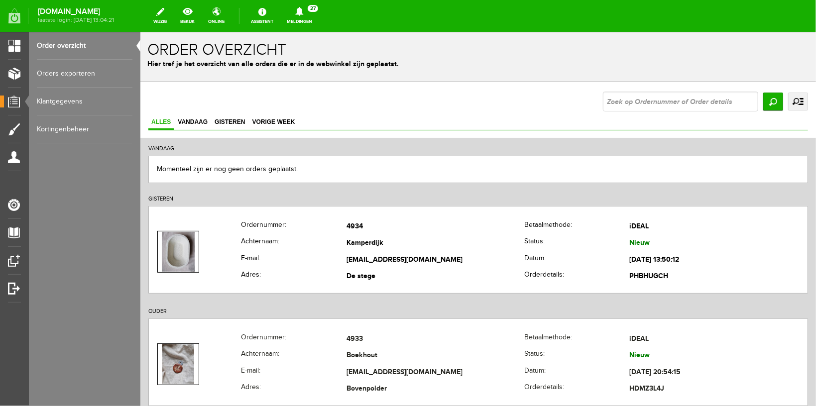
click at [307, 16] on icon at bounding box center [299, 11] width 25 height 9
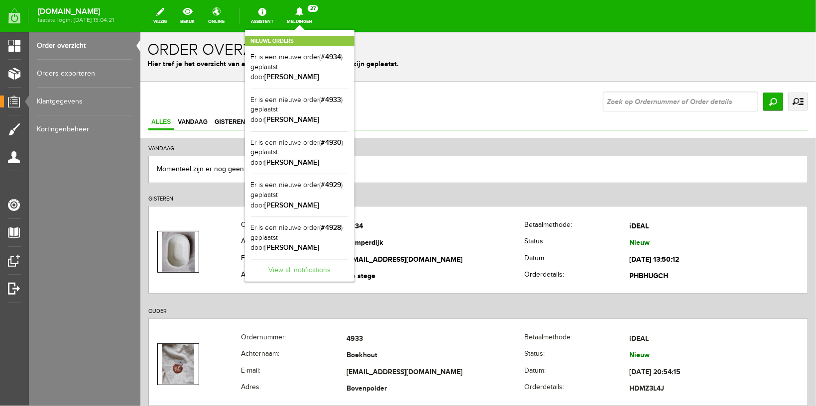
click at [313, 259] on link "View all notifications" at bounding box center [300, 267] width 98 height 16
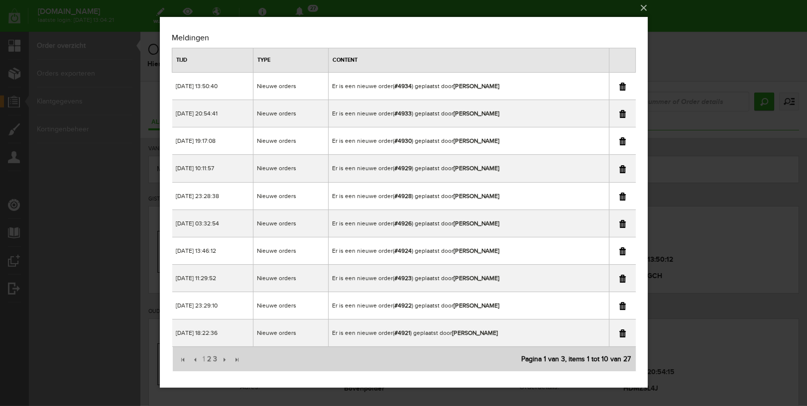
scroll to position [3, 0]
click at [216, 359] on span "3" at bounding box center [215, 359] width 6 height 20
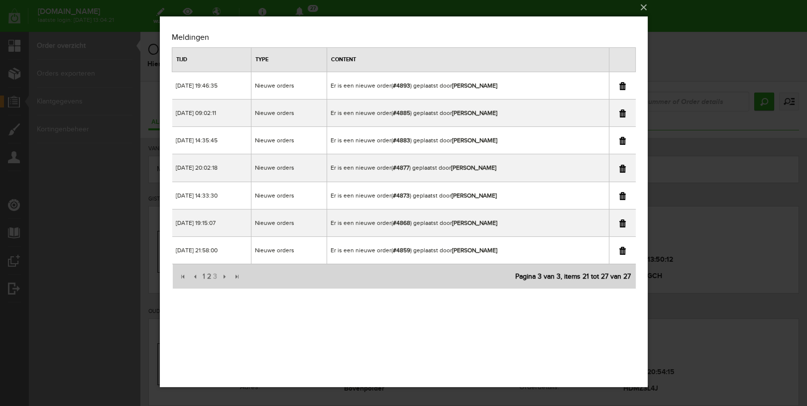
scroll to position [0, 0]
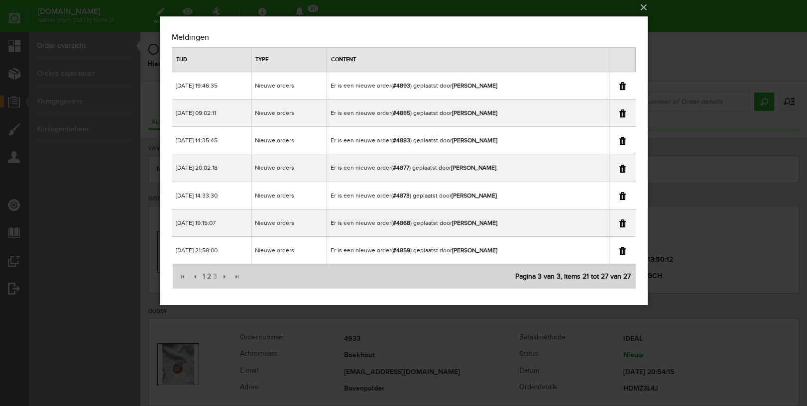
click at [726, 18] on div "×" at bounding box center [403, 200] width 807 height 406
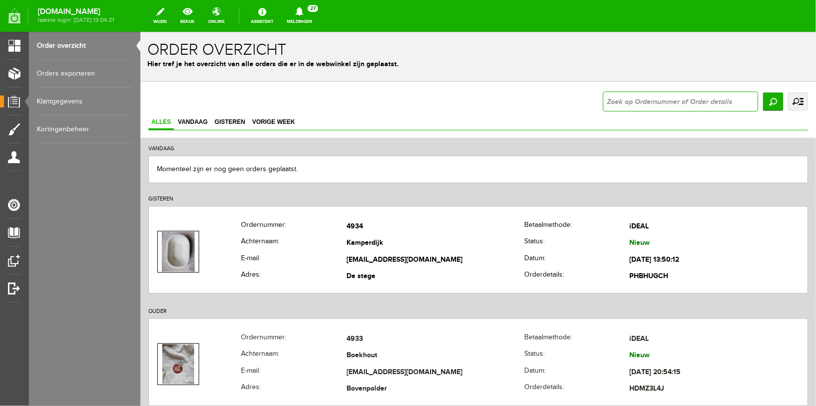
click at [650, 100] on input "text" at bounding box center [679, 101] width 155 height 20
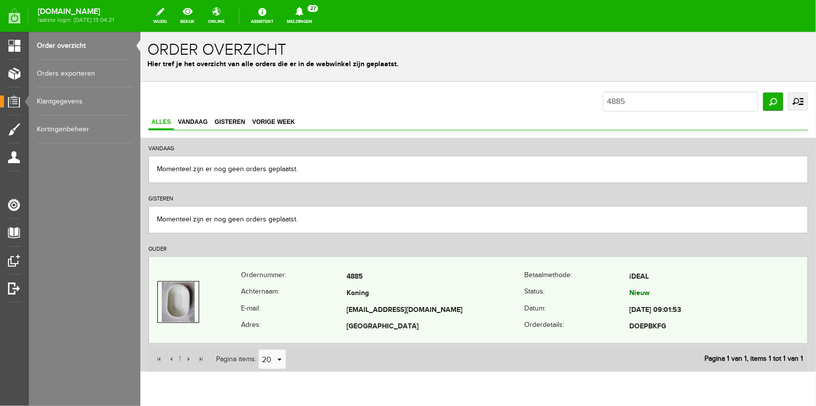
click at [290, 308] on th "E-mail:" at bounding box center [293, 310] width 106 height 17
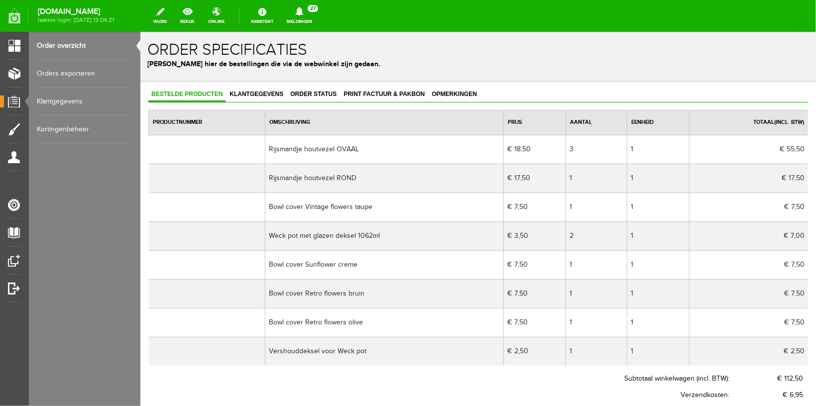
click at [312, 10] on icon at bounding box center [299, 11] width 25 height 9
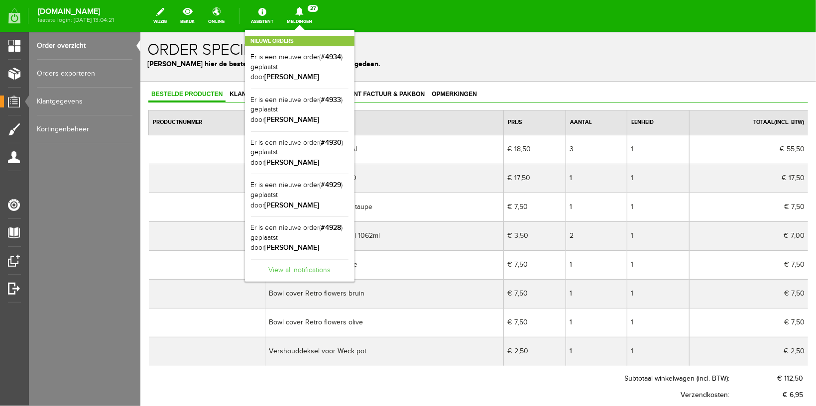
click at [327, 259] on link "View all notifications" at bounding box center [300, 267] width 98 height 16
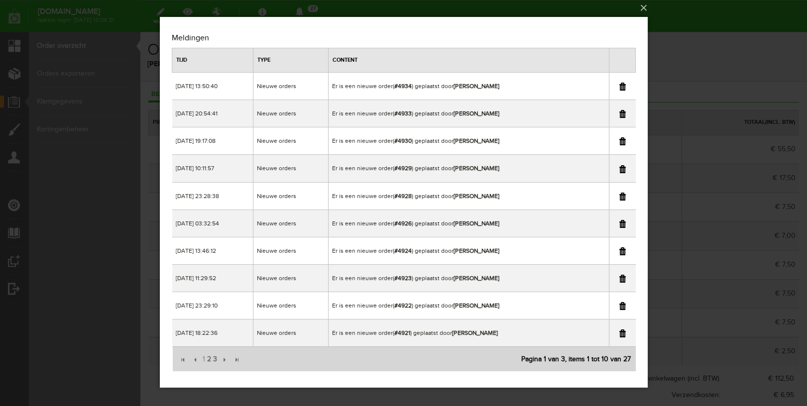
scroll to position [3, 0]
click at [702, 3] on div "×" at bounding box center [403, 200] width 807 height 406
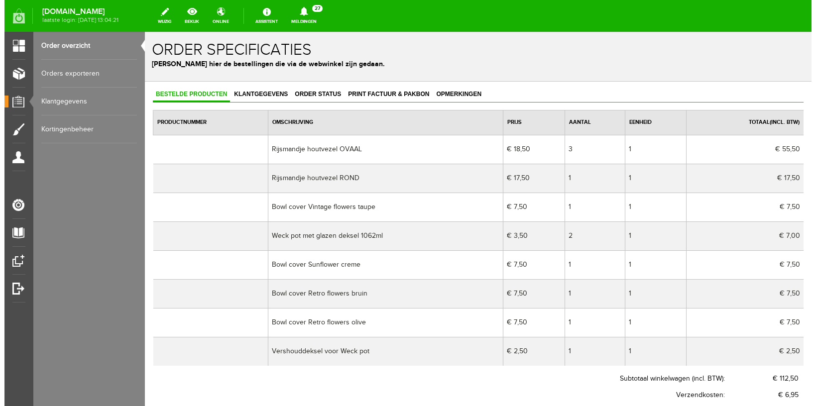
scroll to position [0, 0]
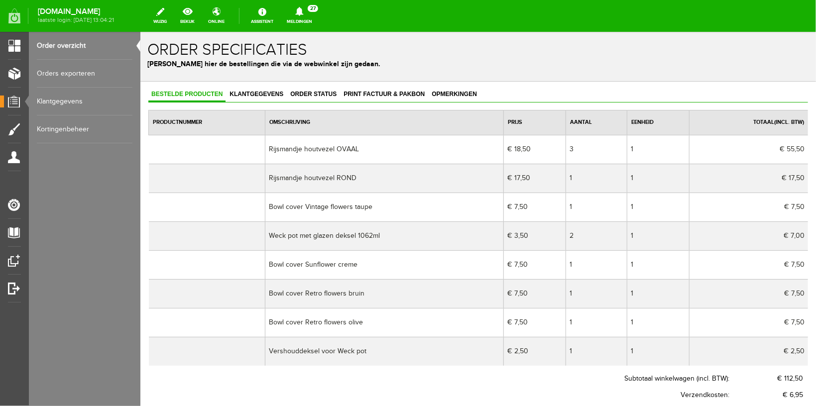
click at [68, 42] on link "Order overzicht" at bounding box center [85, 46] width 96 height 28
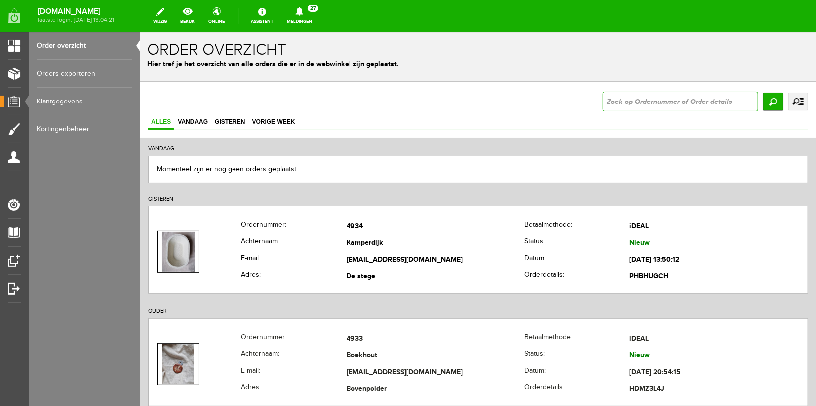
click at [651, 99] on input "text" at bounding box center [679, 101] width 155 height 20
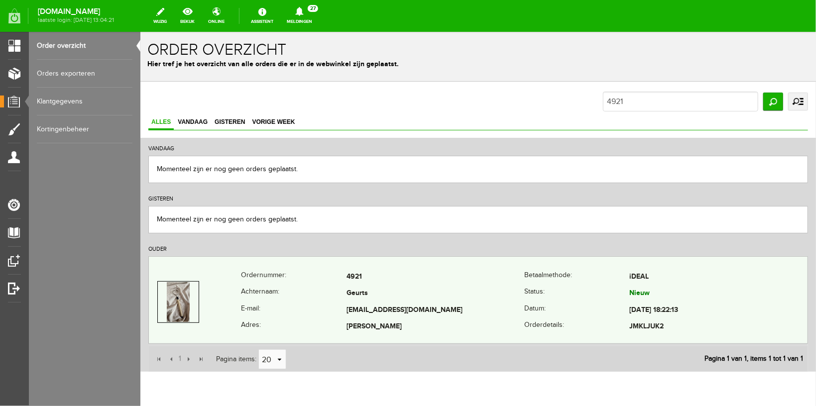
click at [289, 295] on th "Achternaam:" at bounding box center [293, 293] width 106 height 17
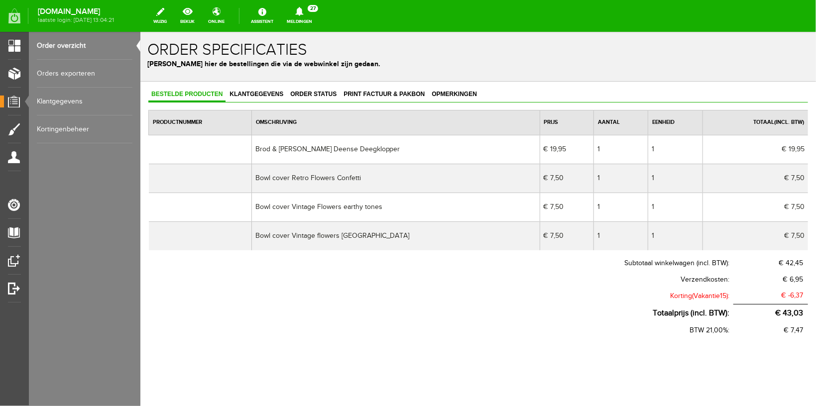
click at [303, 14] on icon at bounding box center [299, 11] width 8 height 9
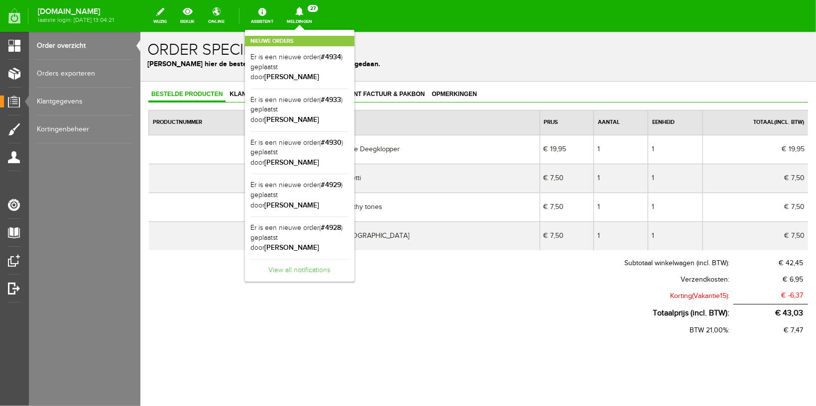
click at [300, 259] on link "View all notifications" at bounding box center [300, 267] width 98 height 16
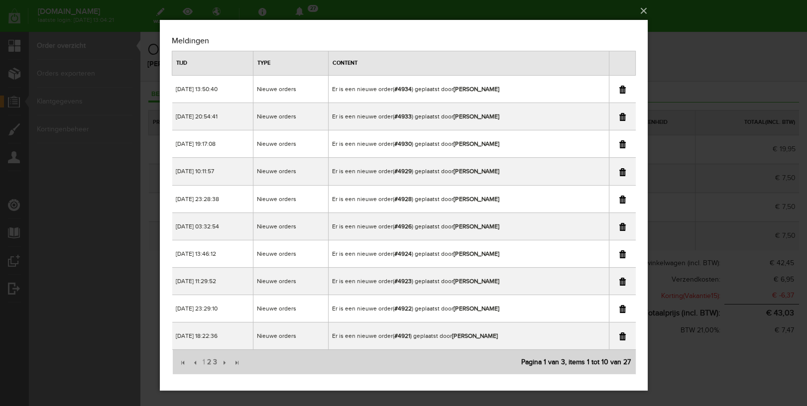
scroll to position [3, 0]
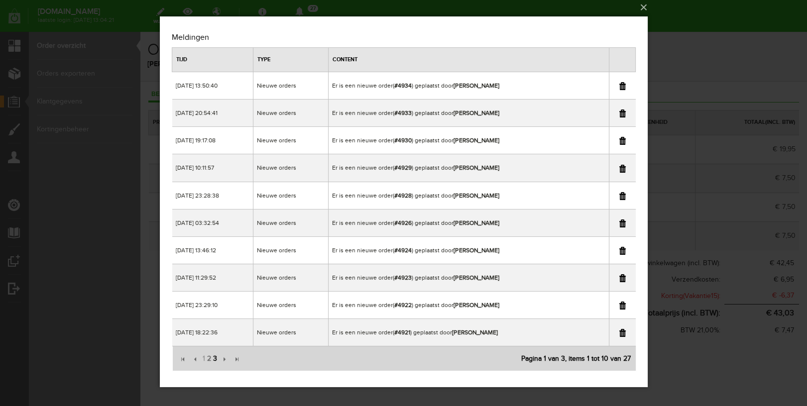
click at [215, 357] on span "3" at bounding box center [215, 359] width 6 height 20
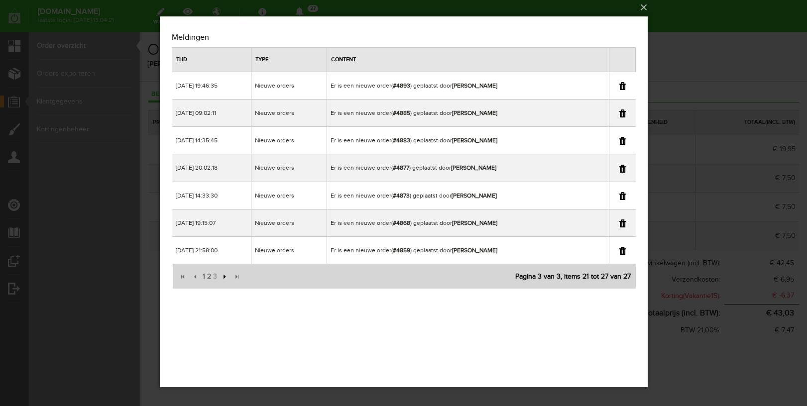
scroll to position [0, 0]
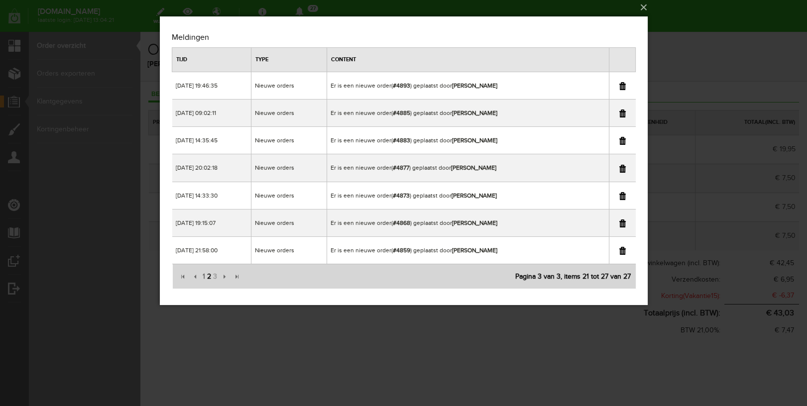
click at [206, 277] on span "2" at bounding box center [209, 277] width 6 height 20
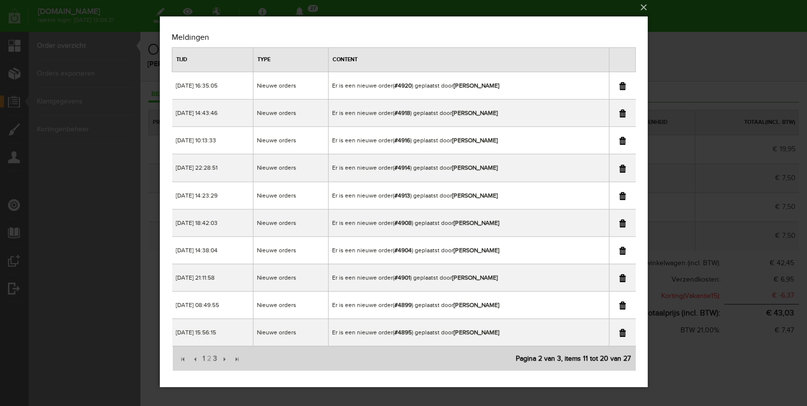
click at [702, 22] on div "×" at bounding box center [403, 200] width 807 height 406
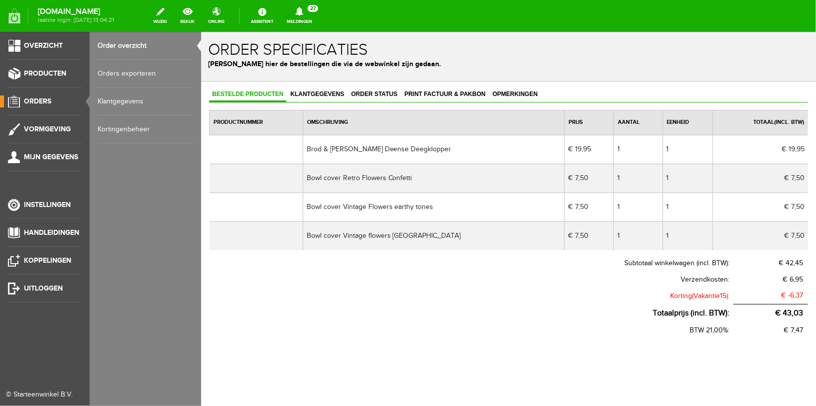
click at [128, 46] on link "Order overzicht" at bounding box center [146, 46] width 96 height 28
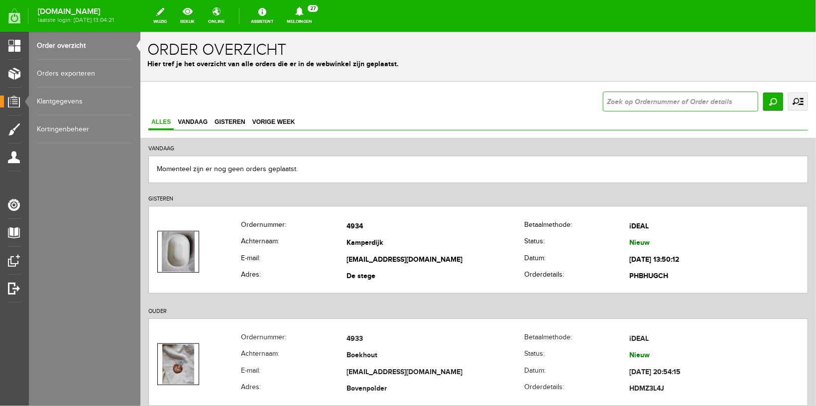
click at [638, 101] on input "text" at bounding box center [679, 101] width 155 height 20
type input "4908"
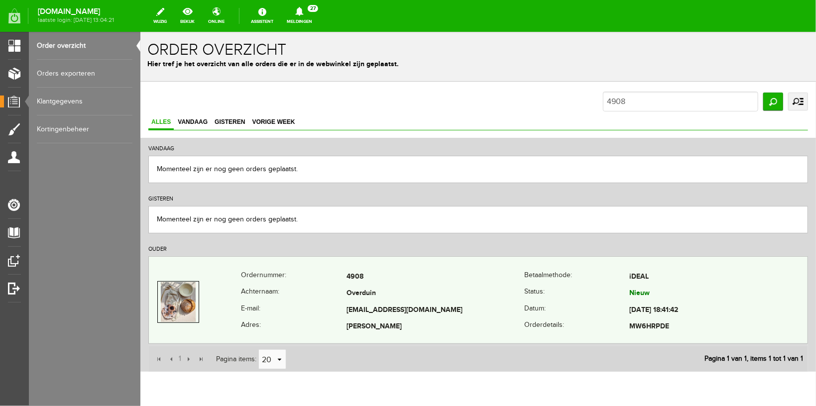
click at [293, 300] on th "Achternaam:" at bounding box center [293, 293] width 106 height 17
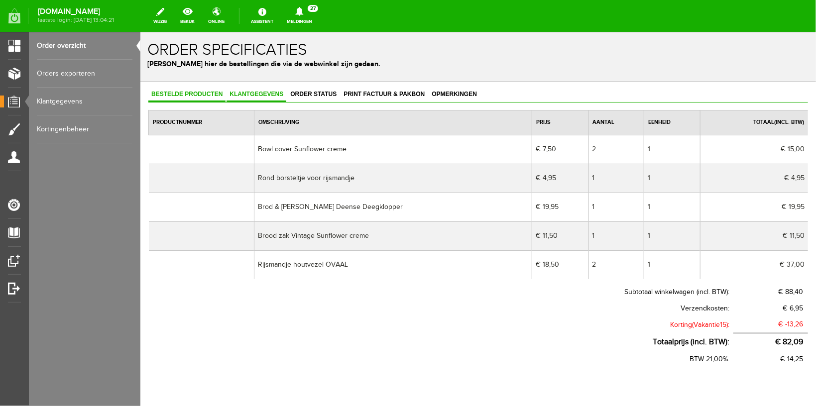
click at [237, 91] on span "Klantgegevens" at bounding box center [256, 93] width 60 height 7
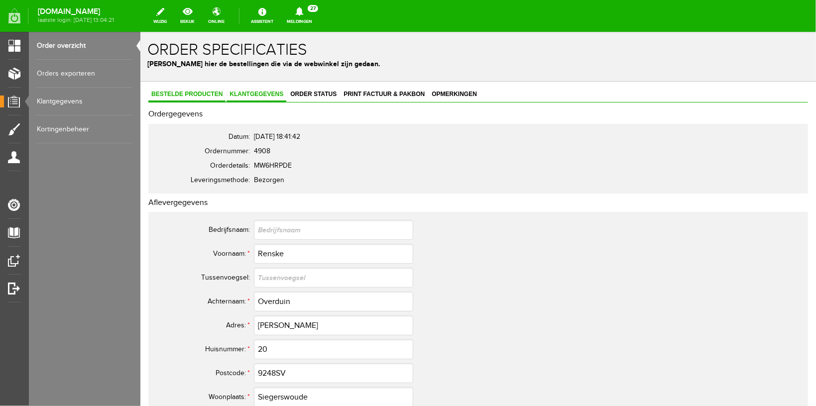
click at [205, 91] on span "Bestelde producten" at bounding box center [186, 93] width 77 height 7
